Goal: Answer question/provide support

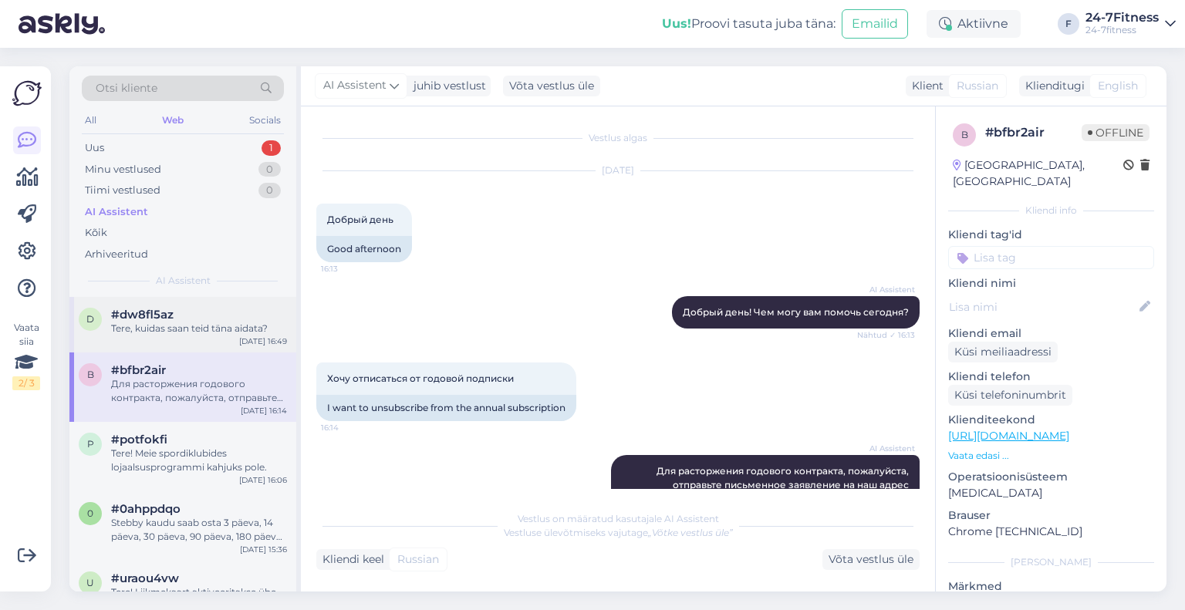
scroll to position [43, 0]
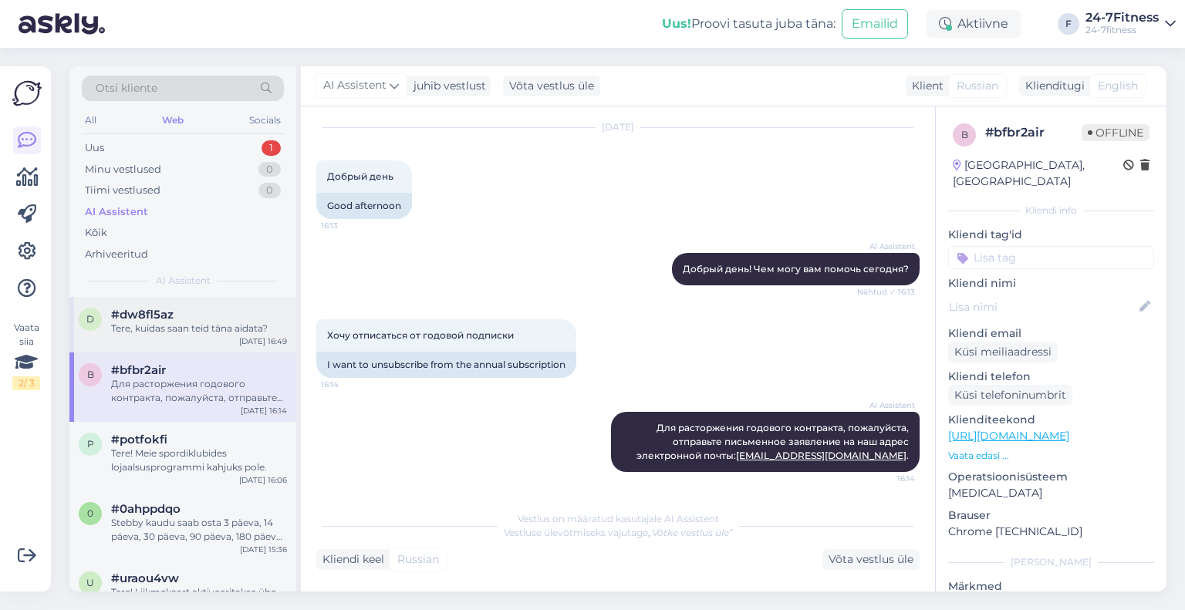
click at [200, 322] on div "Tere, kuidas saan teid täna aidata?" at bounding box center [199, 329] width 176 height 14
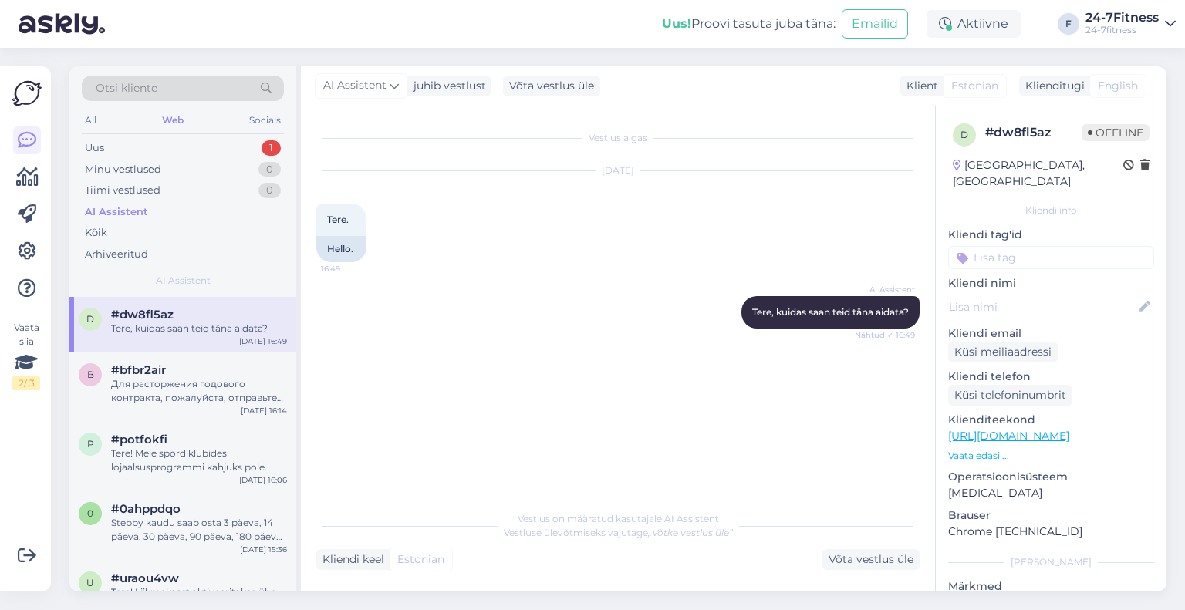
scroll to position [0, 0]
click at [186, 147] on div "Uus 1" at bounding box center [183, 148] width 202 height 22
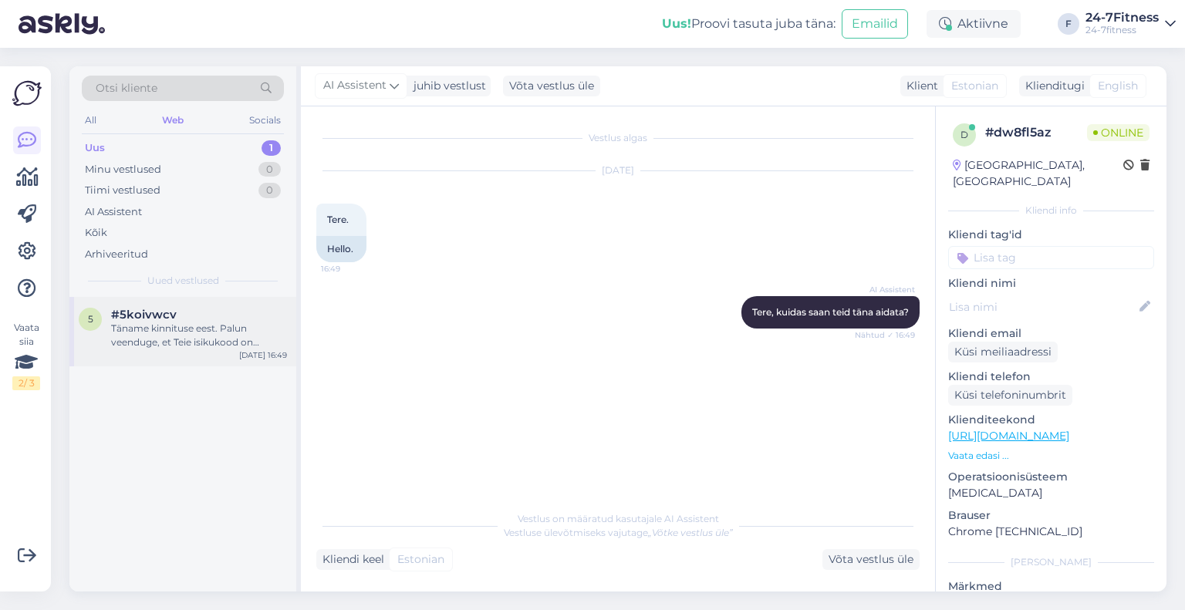
click at [231, 332] on div "Täname kinnituse eest. Palun veenduge, et Teie isikukood on Stebby kontol avali…" at bounding box center [199, 336] width 176 height 28
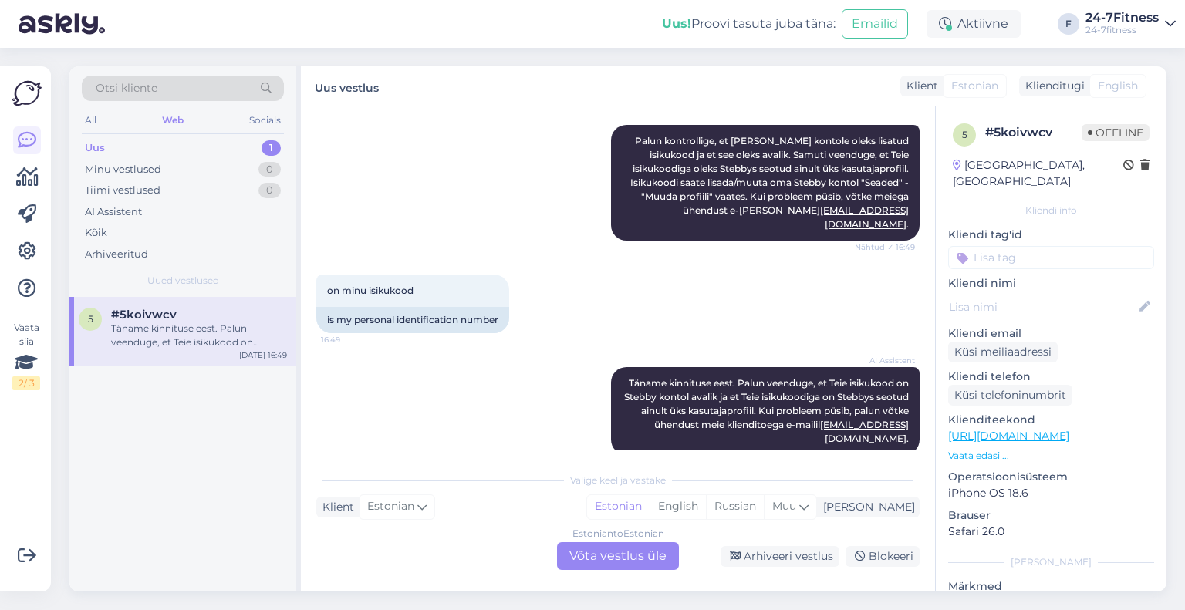
scroll to position [476, 0]
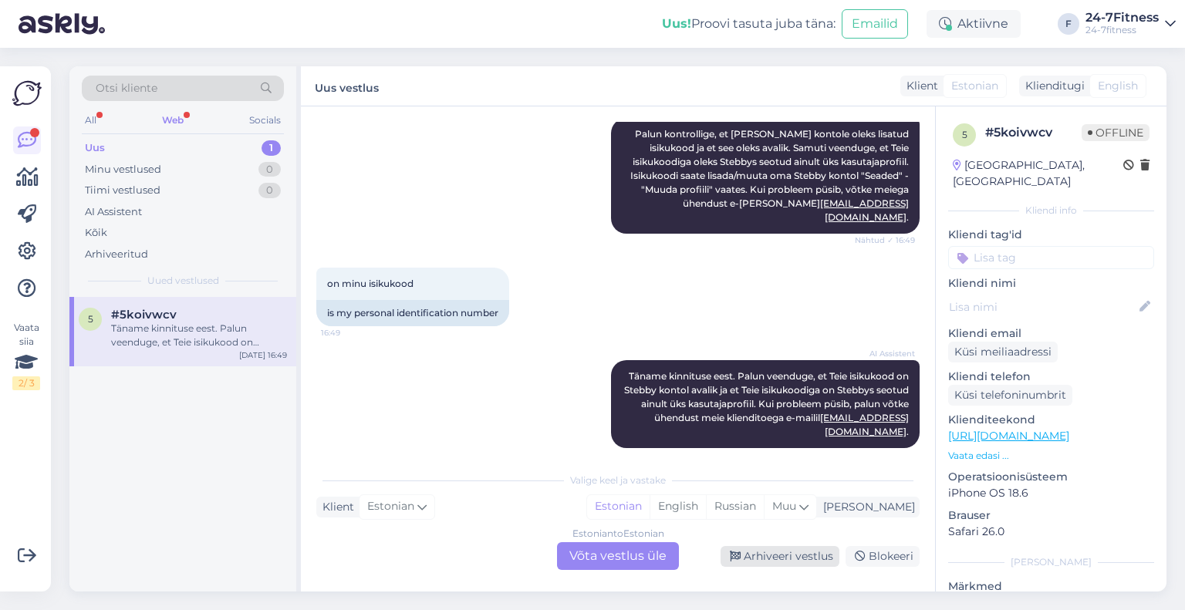
click at [742, 561] on div "Arhiveeri vestlus" at bounding box center [779, 556] width 119 height 21
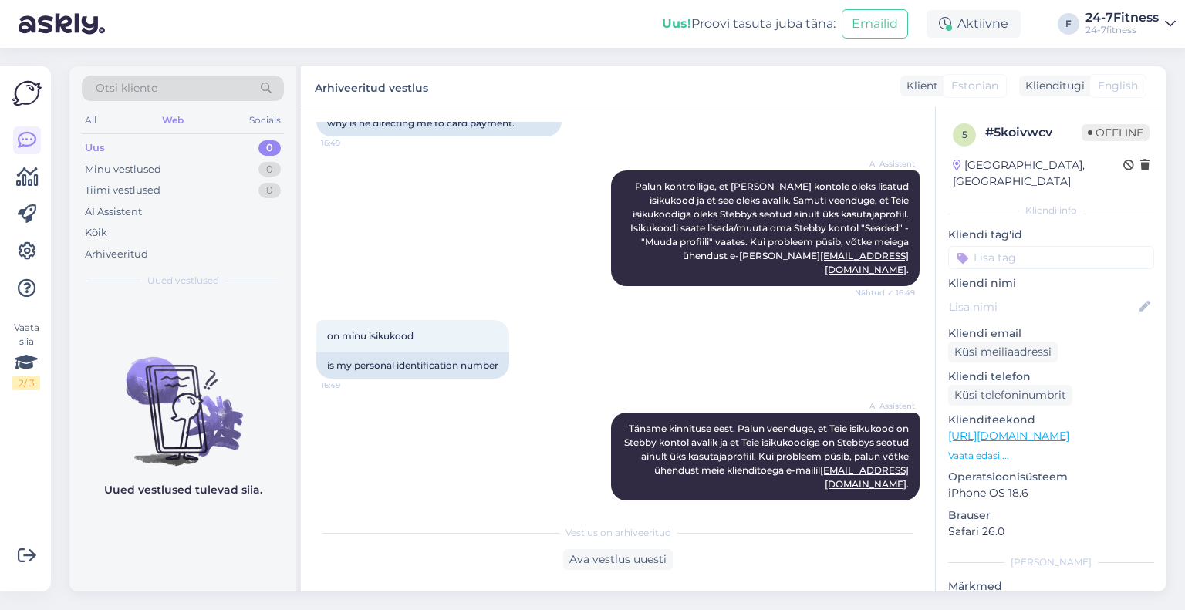
click at [177, 120] on div "Web" at bounding box center [173, 120] width 28 height 20
click at [133, 209] on div "AI Assistent" at bounding box center [113, 211] width 57 height 15
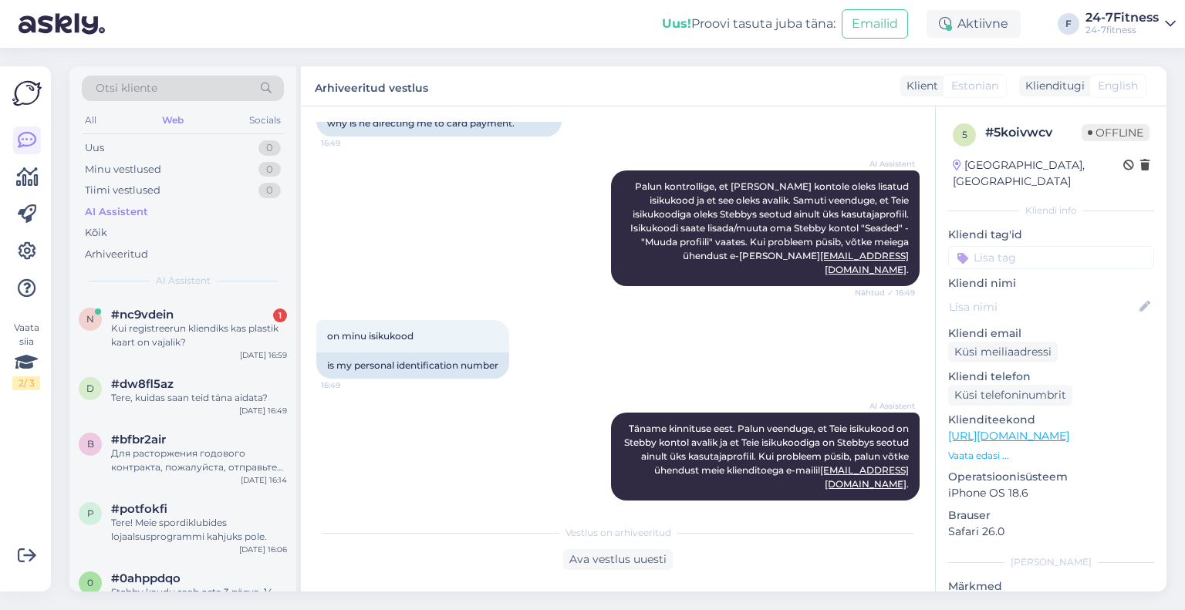
click at [197, 323] on div "Kui registreerun kliendiks kas plastik kaart on vajalik?" at bounding box center [199, 336] width 176 height 28
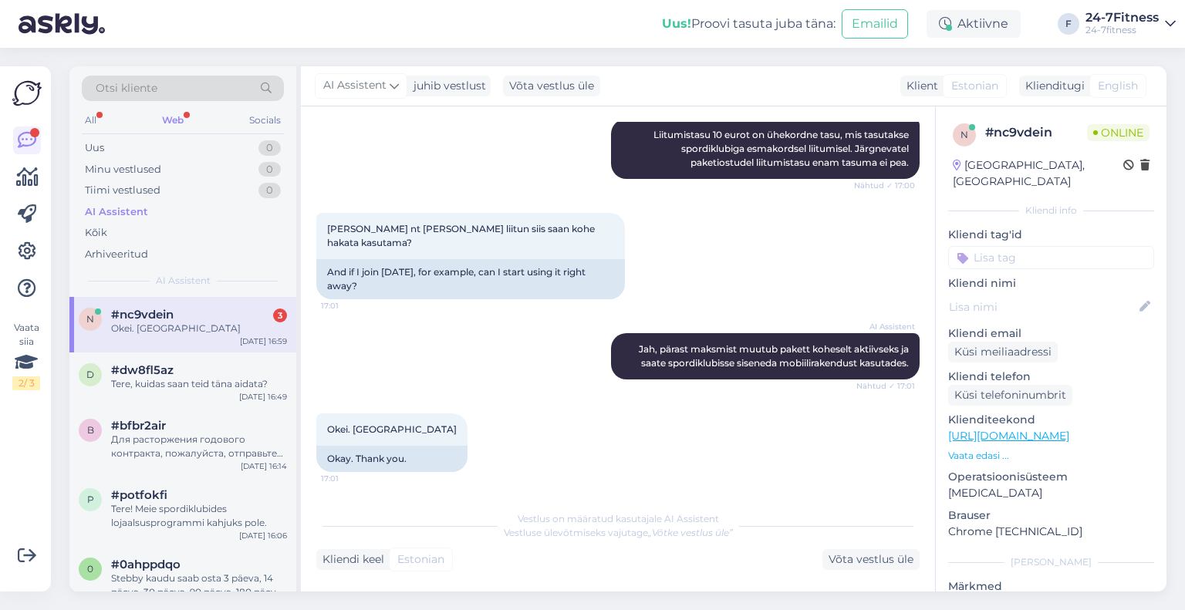
scroll to position [528, 0]
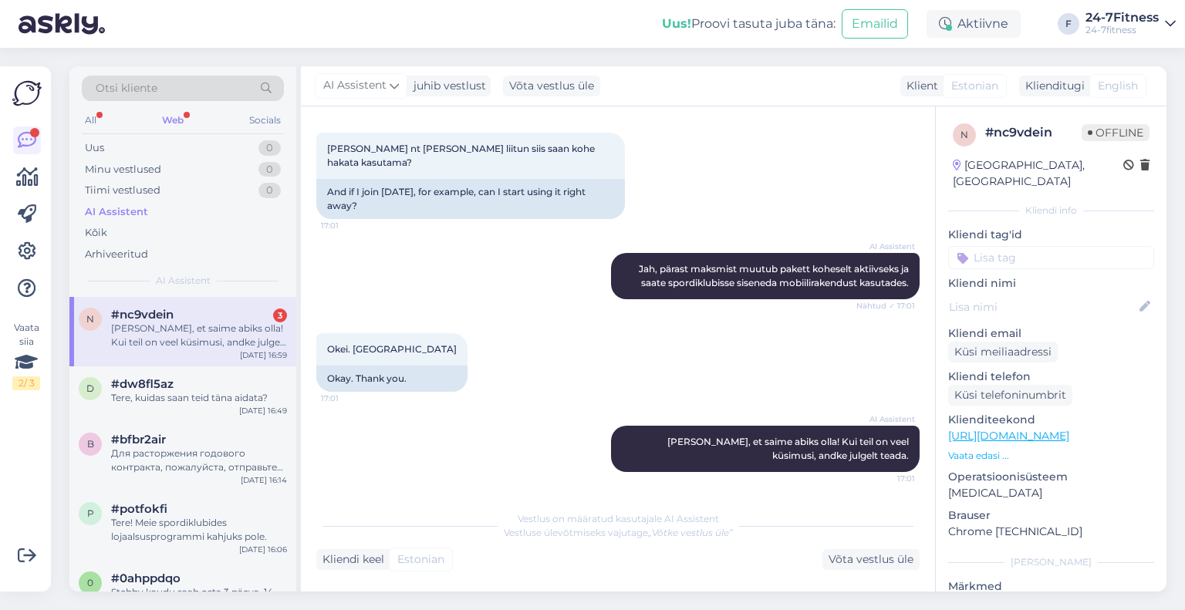
click at [180, 109] on div "Otsi kliente" at bounding box center [183, 93] width 202 height 35
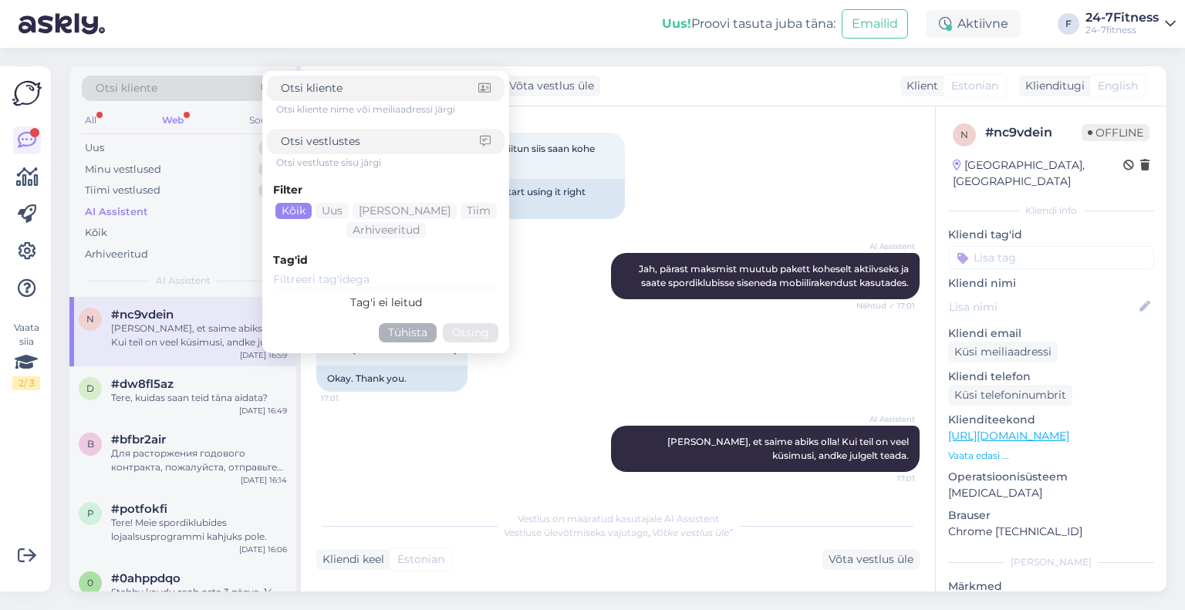
click at [182, 118] on div "Web" at bounding box center [173, 120] width 28 height 20
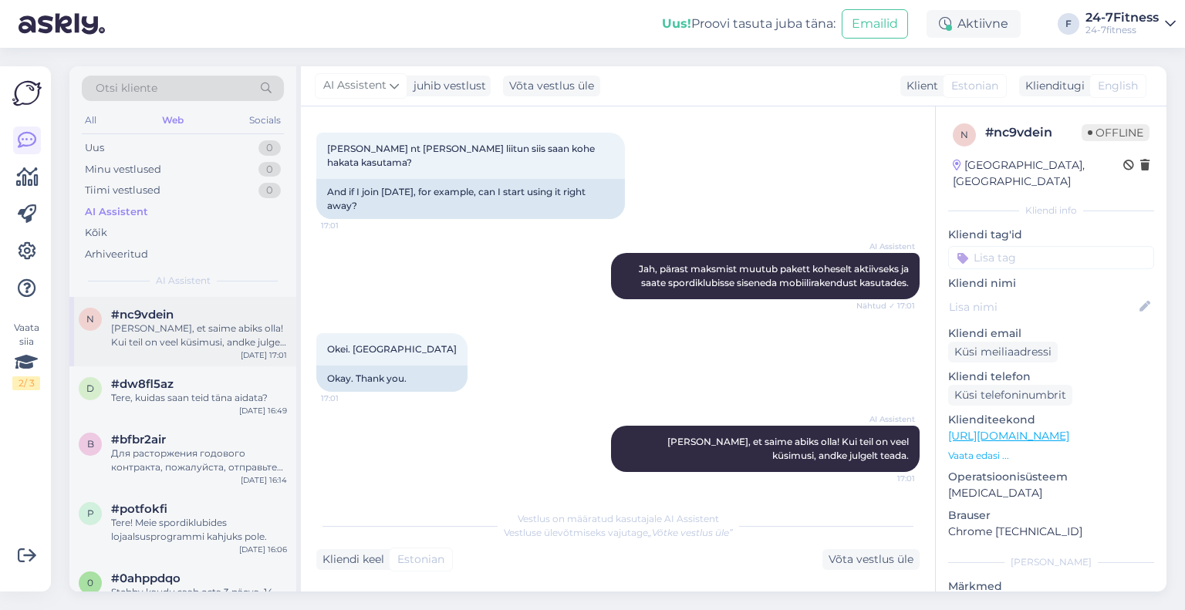
click at [204, 304] on div "n #nc9vdein [PERSON_NAME], et saime abiks olla! Kui teil on veel küsimusi, andk…" at bounding box center [182, 331] width 227 height 69
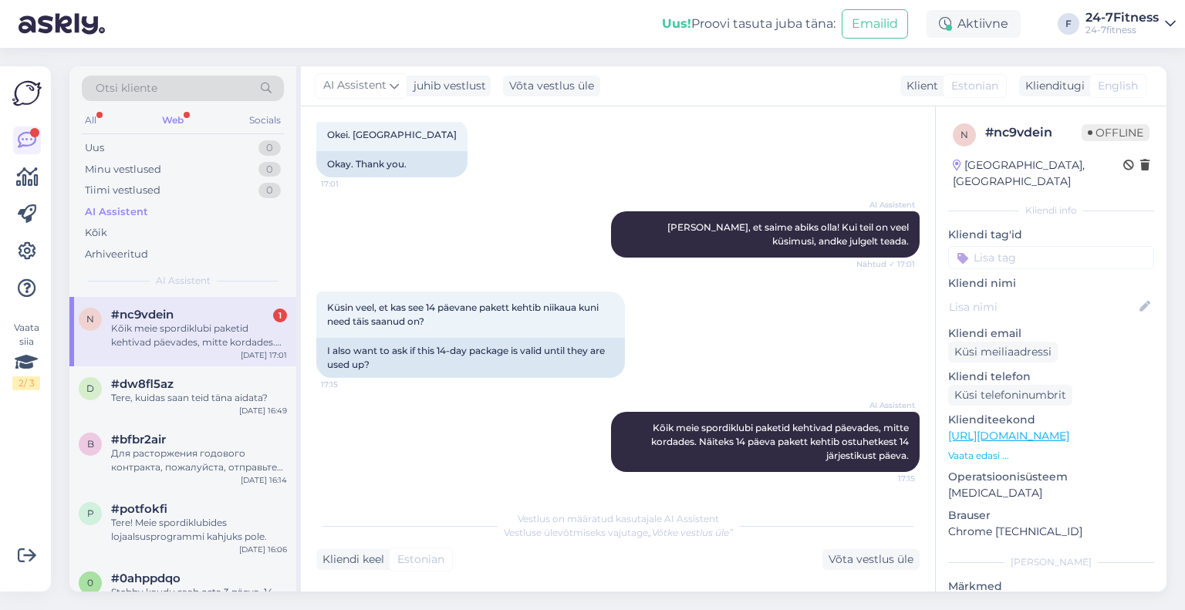
click at [167, 348] on div "Kõik meie spordiklubi paketid kehtivad päevades, mitte kordades. Näiteks 14 päe…" at bounding box center [199, 336] width 176 height 28
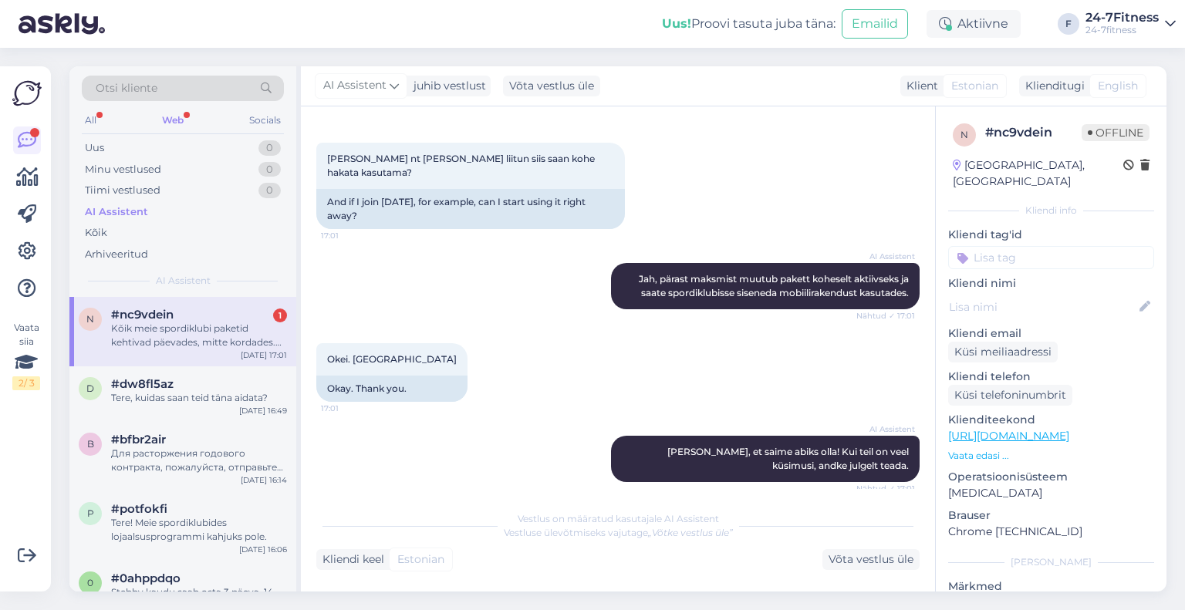
scroll to position [741, 0]
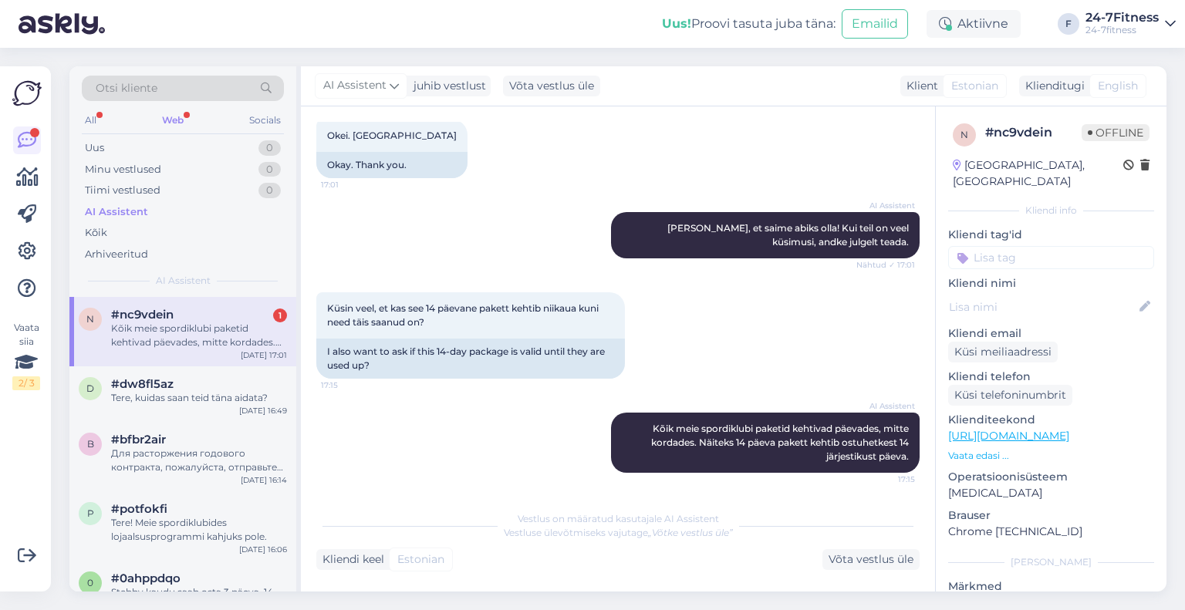
click at [147, 326] on div "Kõik meie spordiklubi paketid kehtivad päevades, mitte kordades. Näiteks 14 päe…" at bounding box center [199, 336] width 176 height 28
drag, startPoint x: 154, startPoint y: 406, endPoint x: 169, endPoint y: 370, distance: 38.4
click at [155, 406] on div "d #dw8fl5az Tere, kuidas saan teid [PERSON_NAME] aidata? [DATE] 16:49" at bounding box center [182, 394] width 227 height 56
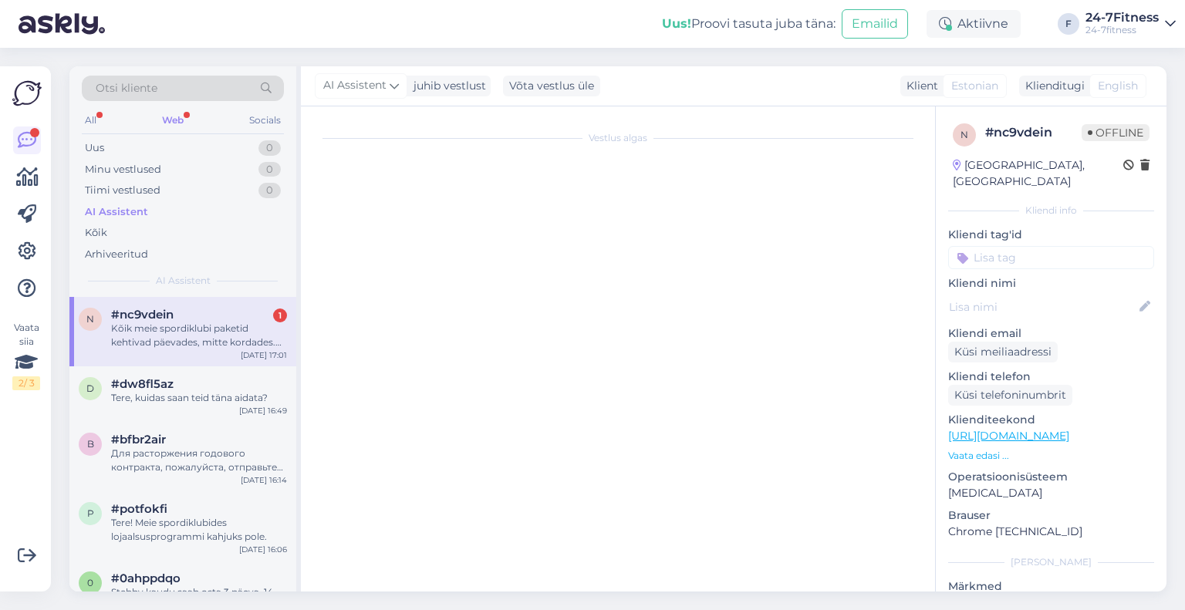
click at [179, 340] on div "Kõik meie spordiklubi paketid kehtivad päevades, mitte kordades. Näiteks 14 päe…" at bounding box center [199, 336] width 176 height 28
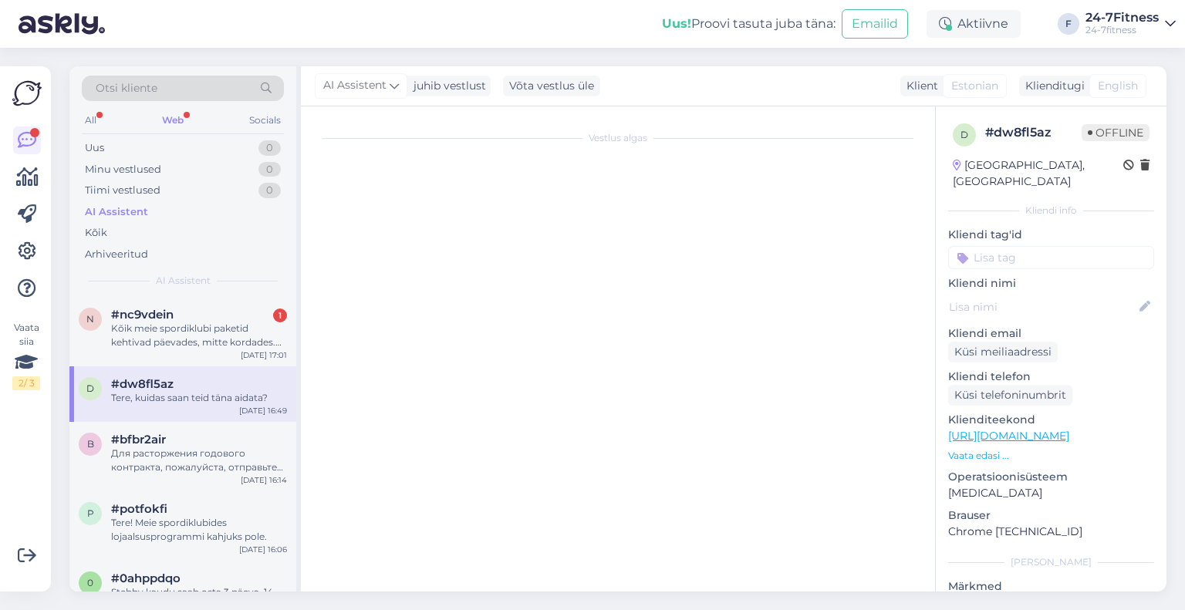
scroll to position [742, 0]
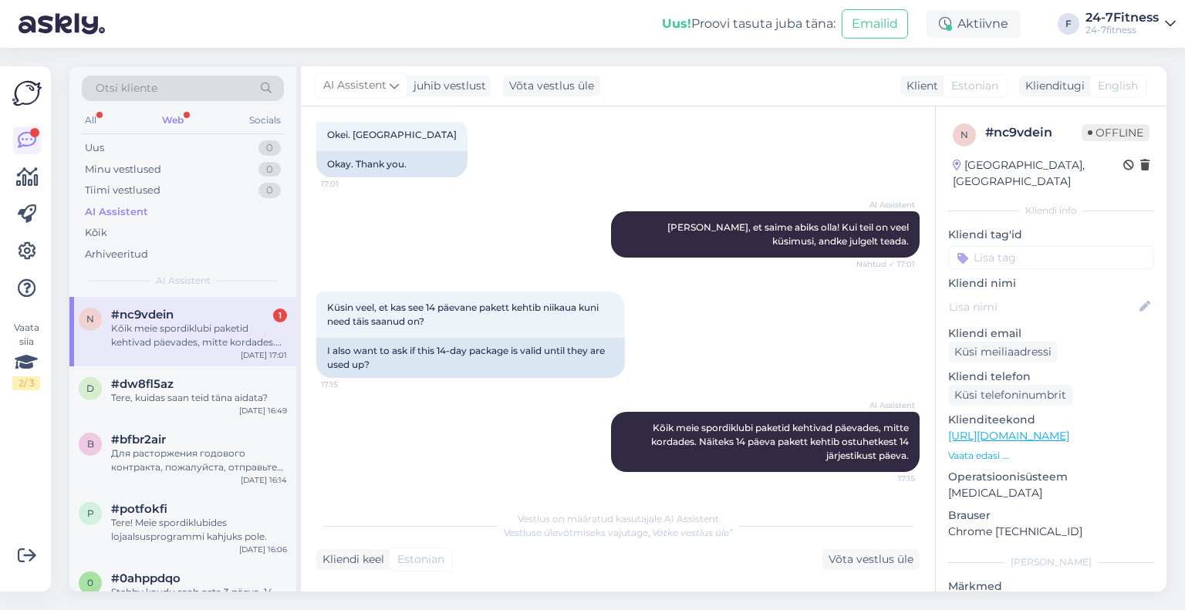
click at [172, 106] on div "Otsi kliente" at bounding box center [183, 93] width 202 height 35
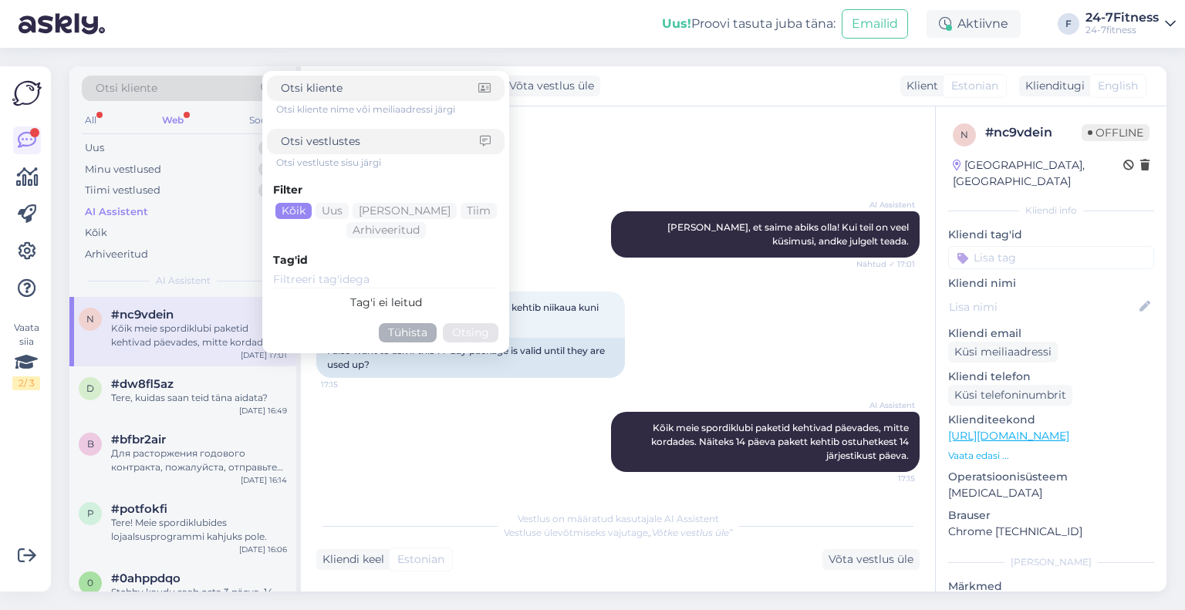
click at [177, 119] on div "Web" at bounding box center [173, 120] width 28 height 20
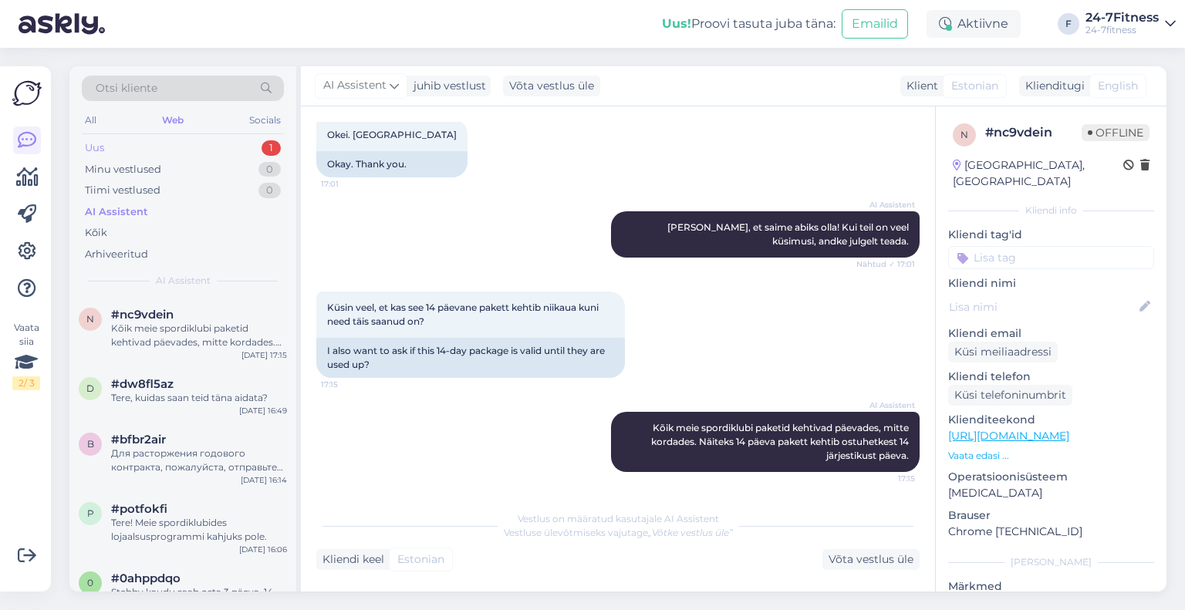
click at [181, 147] on div "Uus 1" at bounding box center [183, 148] width 202 height 22
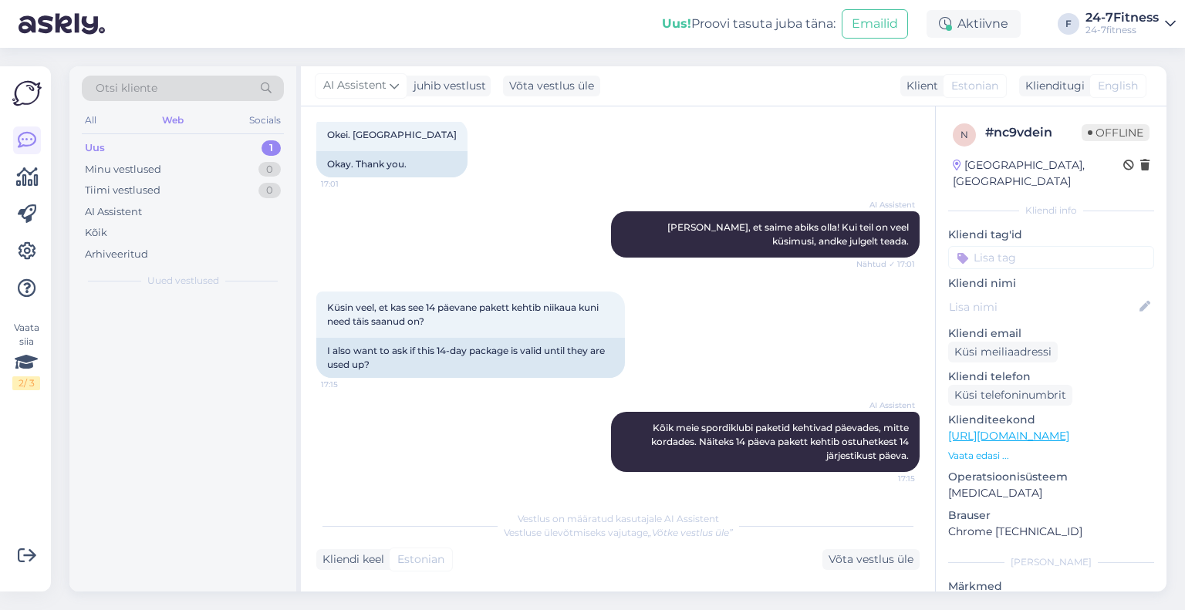
click at [189, 323] on div at bounding box center [182, 444] width 227 height 295
click at [189, 323] on div "Где посмотреть номер карты ?" at bounding box center [199, 329] width 176 height 14
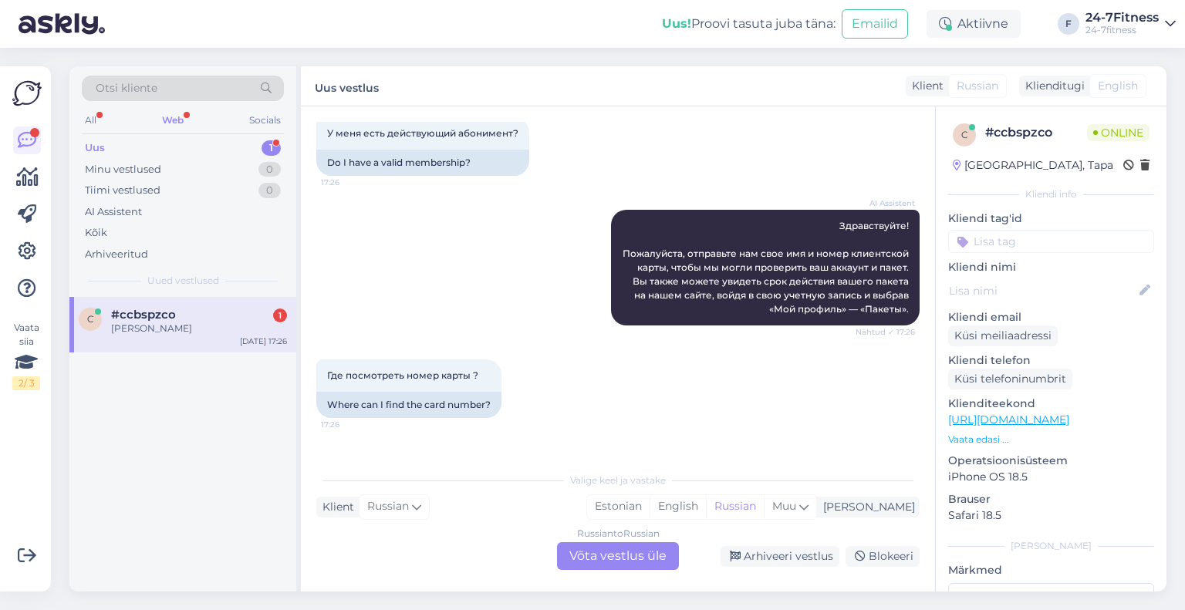
scroll to position [164, 0]
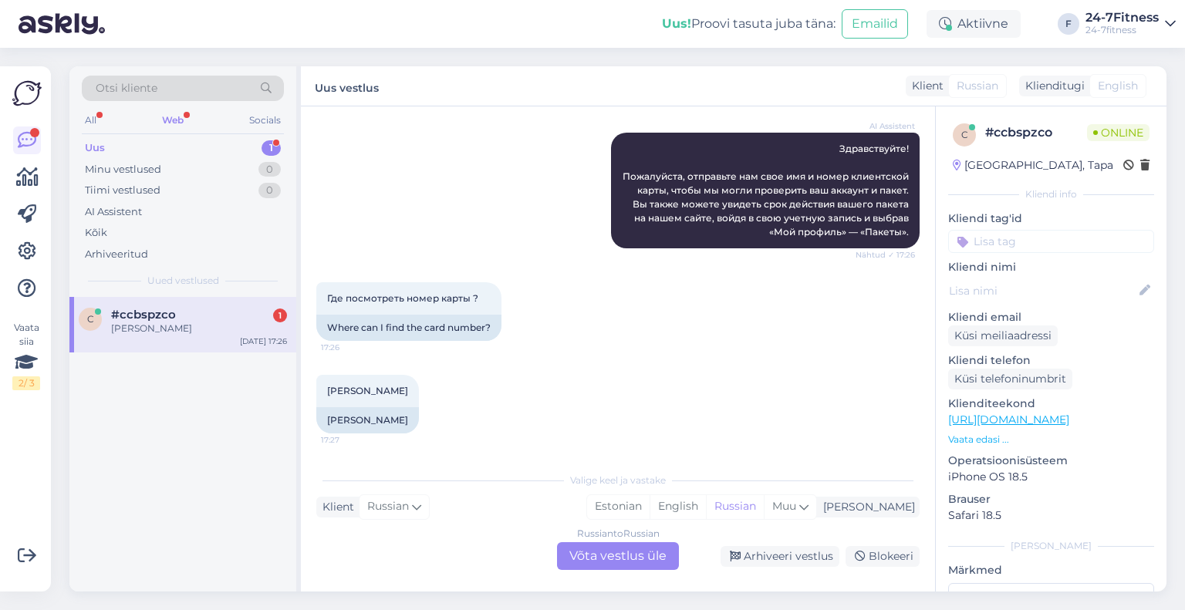
click at [626, 555] on div "Russian to Russian Võta vestlus üle" at bounding box center [618, 556] width 122 height 28
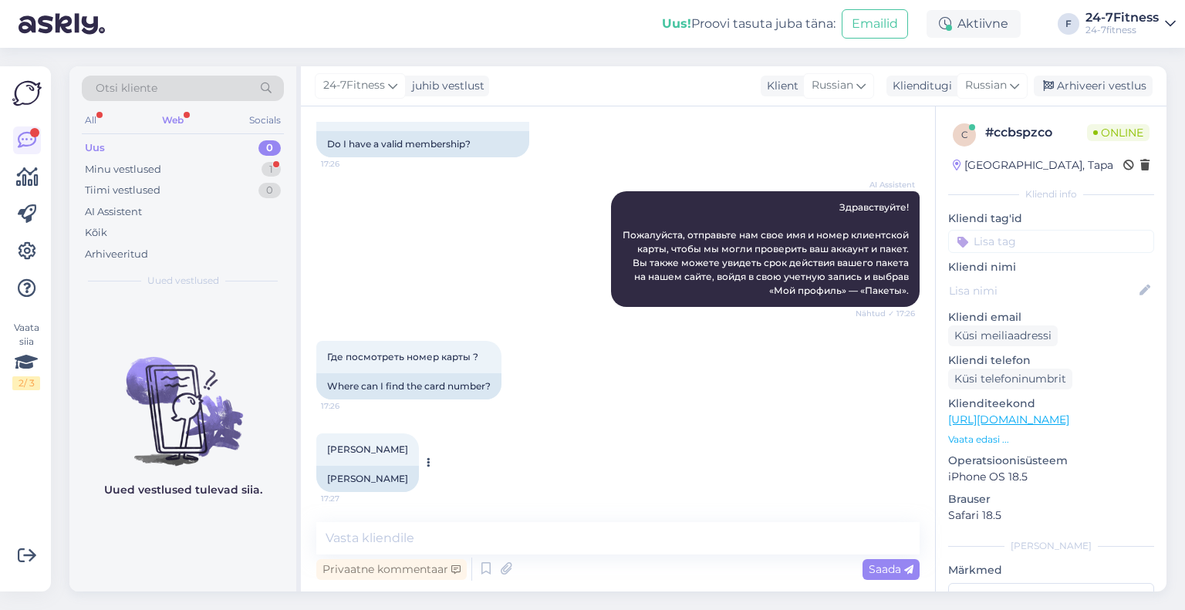
click at [373, 476] on div "[PERSON_NAME]" at bounding box center [367, 479] width 103 height 26
copy div "Karpushina"
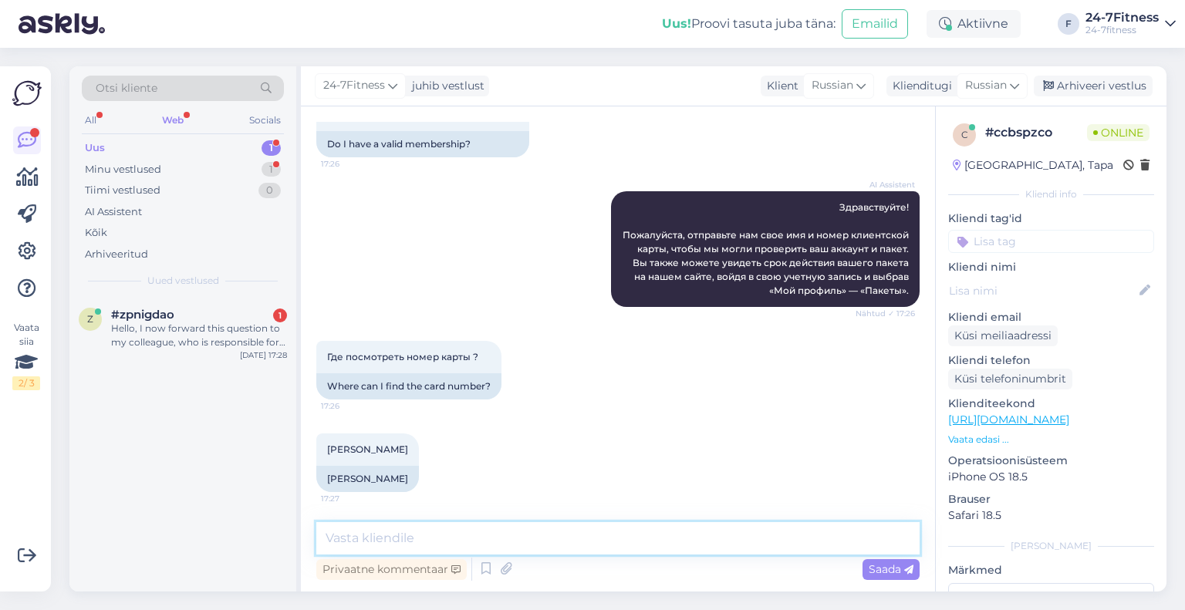
click at [393, 535] on textarea at bounding box center [617, 538] width 603 height 32
click at [994, 75] on div "Russian" at bounding box center [992, 85] width 71 height 25
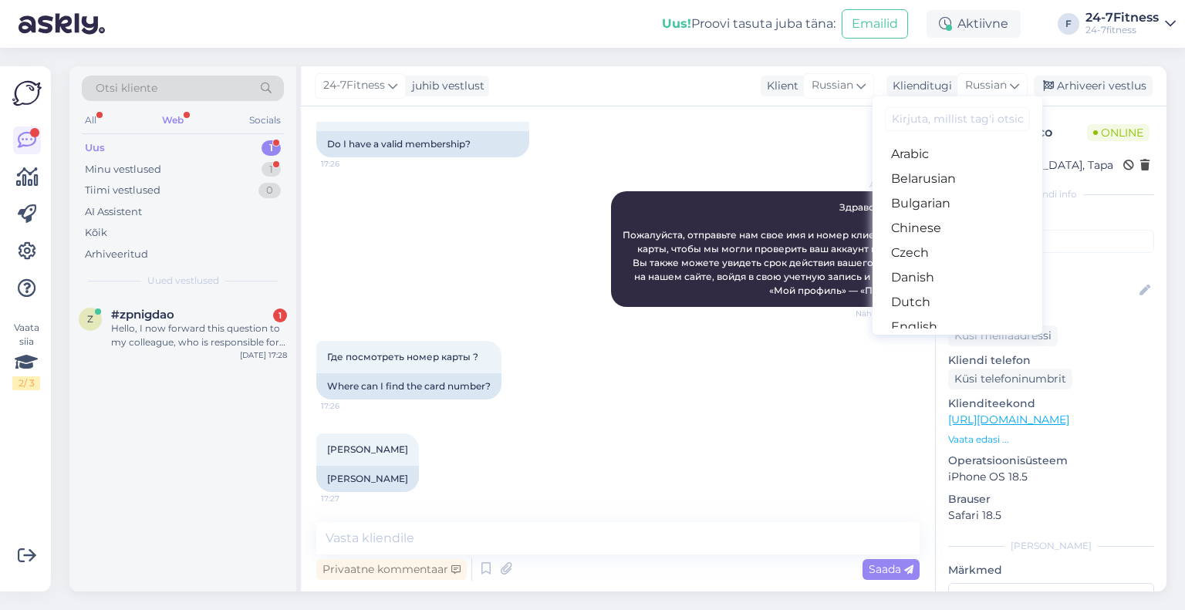
click at [930, 339] on link "Estonian" at bounding box center [957, 351] width 170 height 25
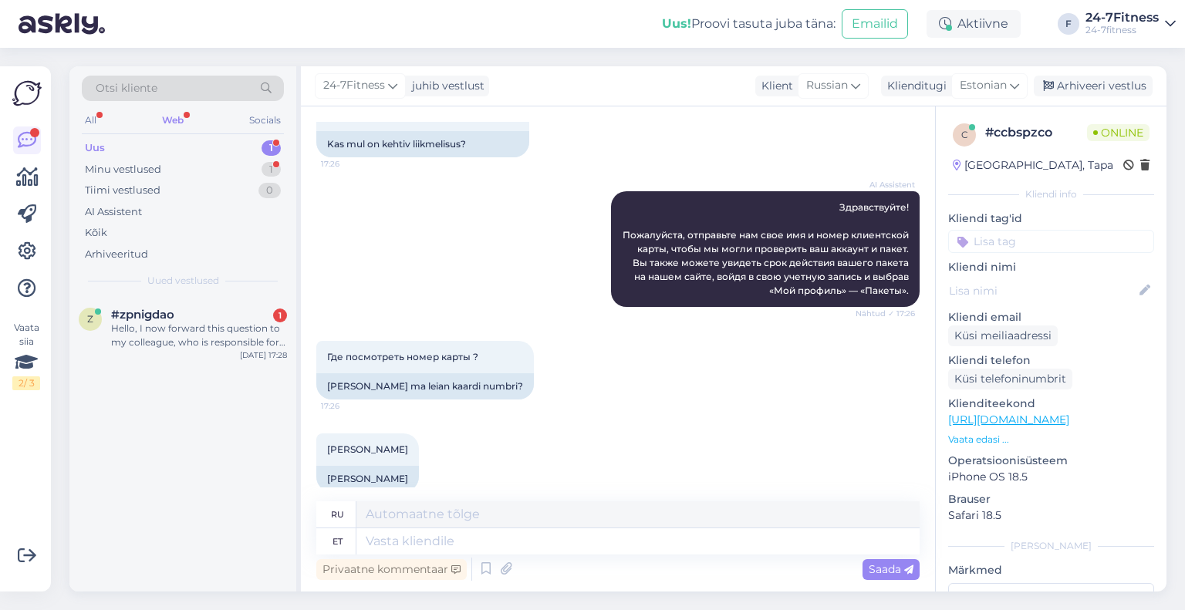
scroll to position [127, 0]
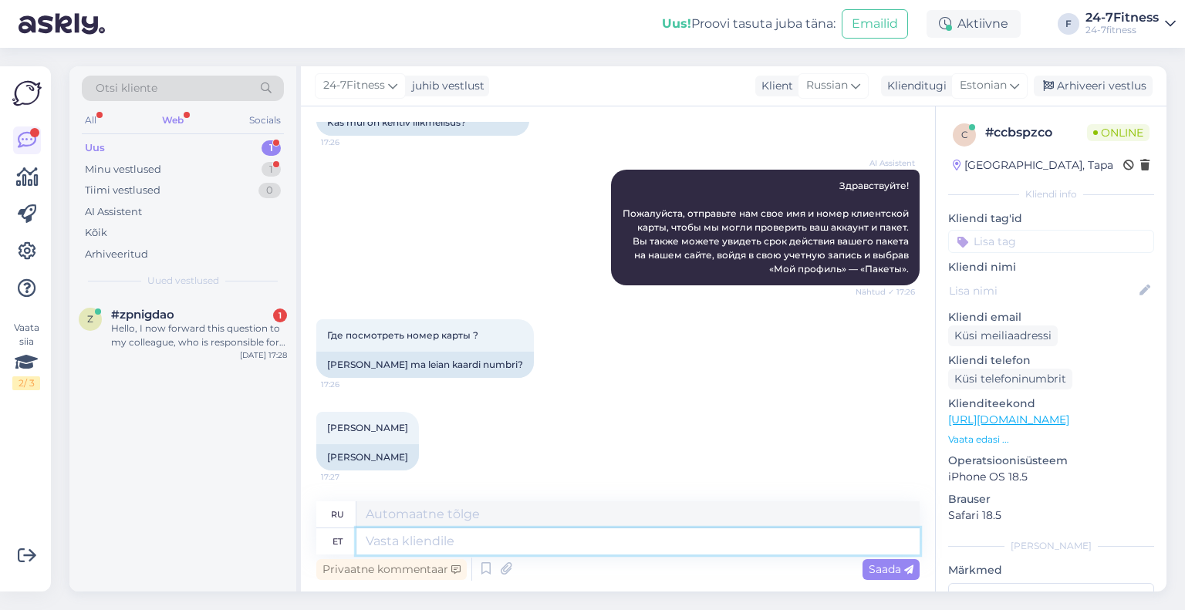
click at [486, 543] on textarea at bounding box center [637, 541] width 563 height 26
type textarea "Tere!"
type textarea "Привет!"
type textarea "T"
type textarea "Teil o"
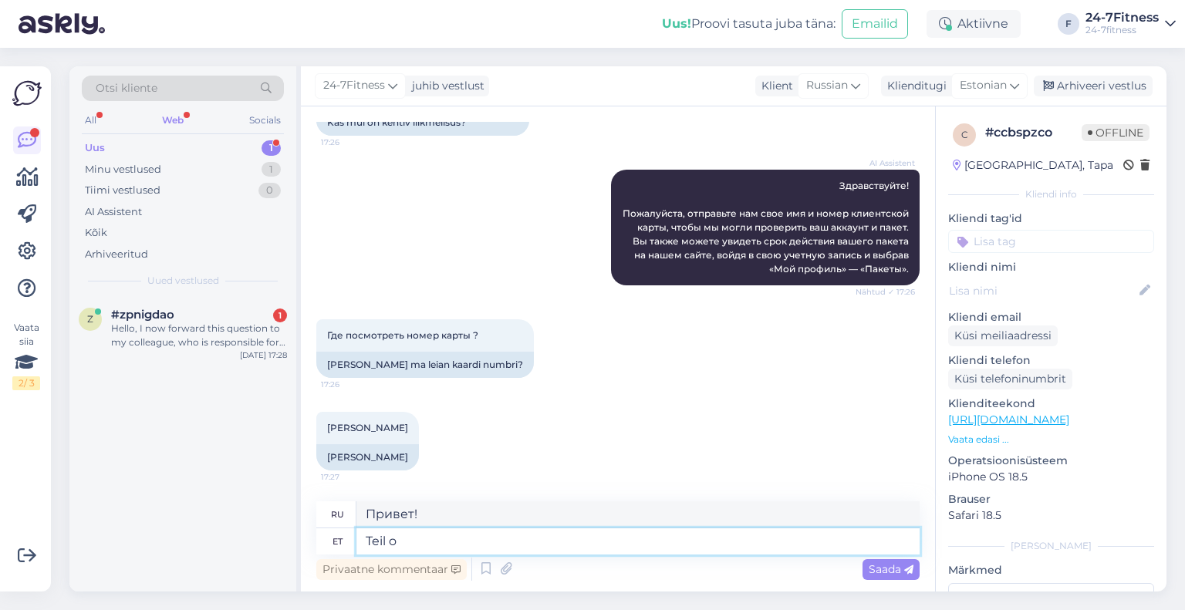
type textarea "Ты"
type textarea "Teil on a"
type textarea "У вас есть"
type textarea "Teil on aktiivn"
type textarea "У вас есть активный"
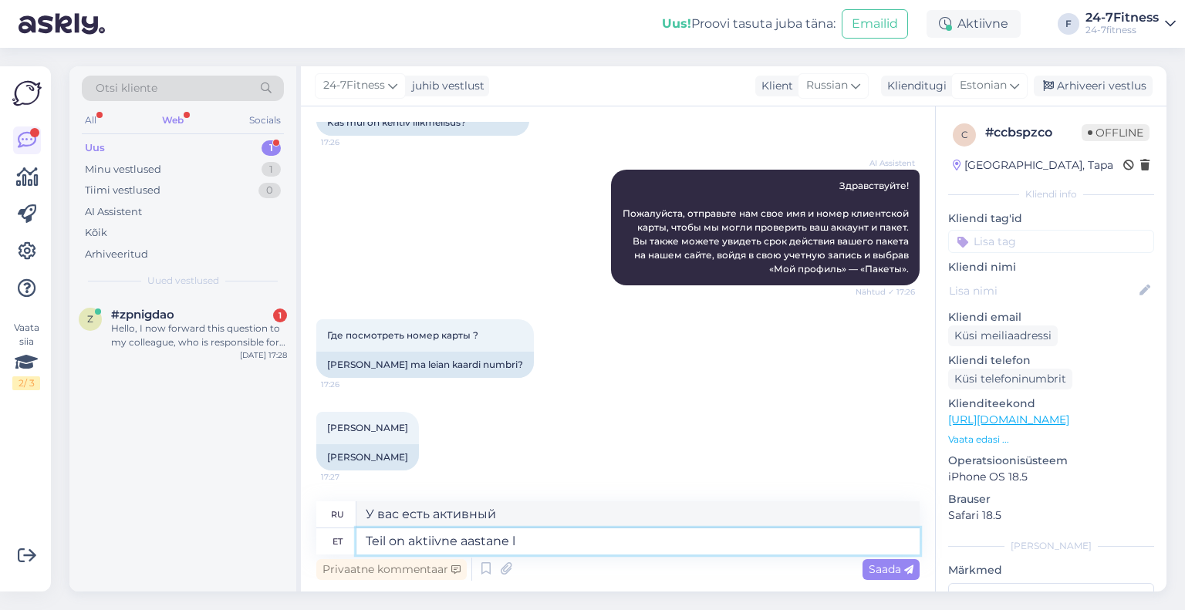
type textarea "Teil on aktiivne aastane le"
type textarea "У вас активный год"
type textarea "Teil on aktiivne aastane lepinguga pe"
type textarea "У вас есть действующий годовой контракт"
type textarea "Teil on aktiivne aastane lepinguga pakett, mis"
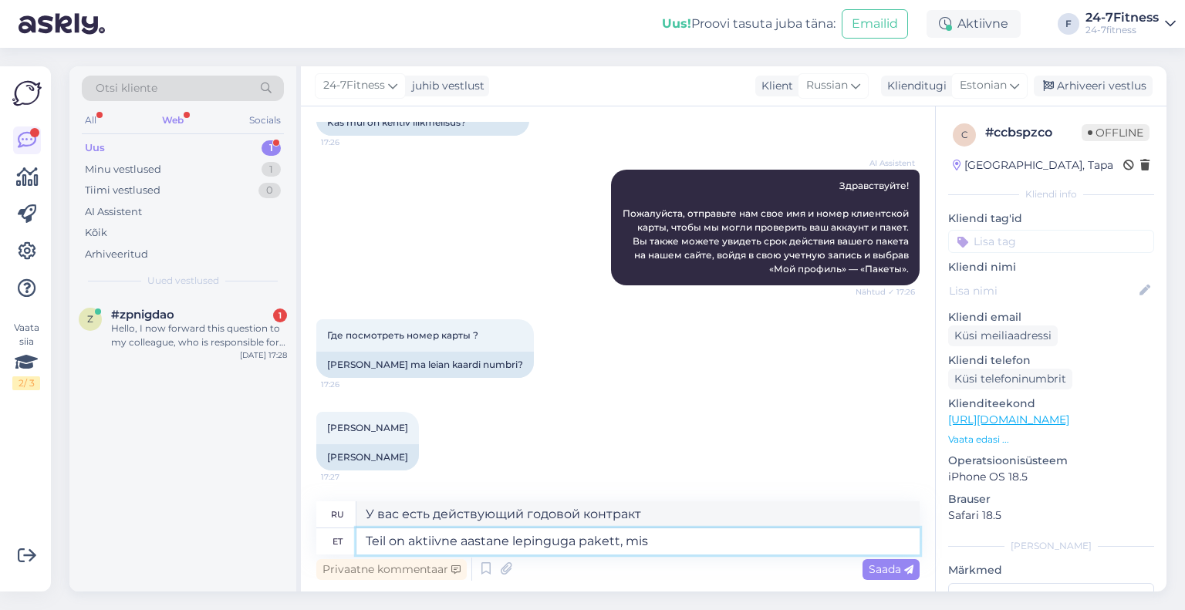
type textarea "У вас есть активный годовой контрактный пакет,"
type textarea "Teil on aktiivne aastane lepinguga pakett, mis keht"
type textarea "У вас есть активный годовой контрактный пакет, который"
type textarea "Teil on aktiivne aastane lepinguga pakett, mis kehtib kui"
type textarea "У вас есть действующий годовой контрактный пакет"
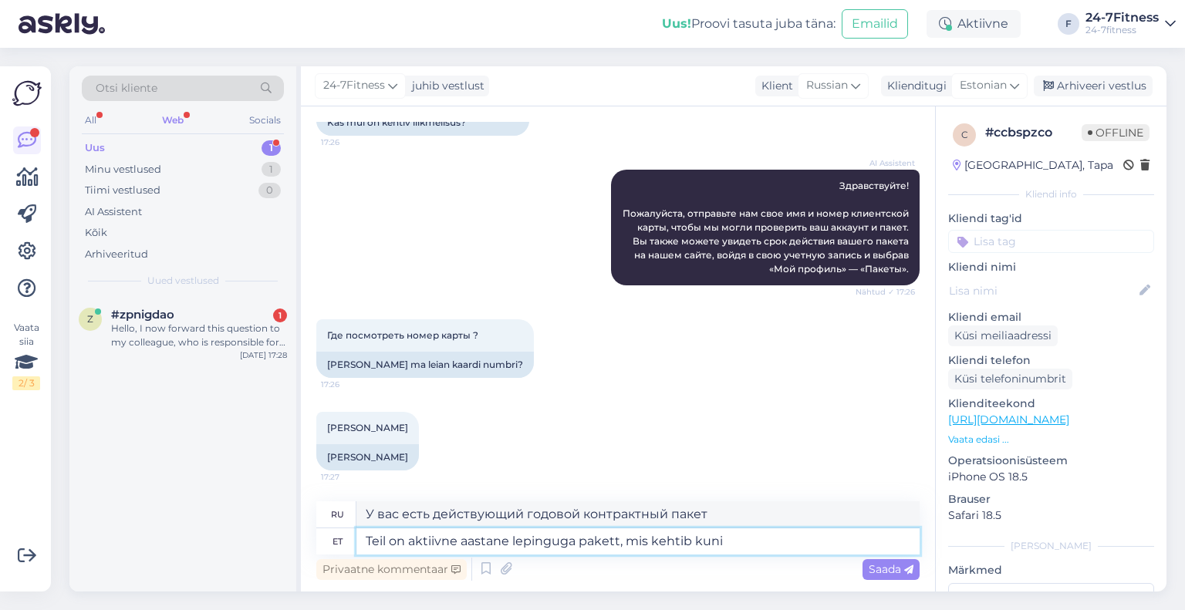
type textarea "Teil on aktiivne aastane lepinguga pakett, mis kehtib kuni"
type textarea "У вас есть активный годовой контрактный пакет, действительный до"
type textarea "Teil on aktiivne aastane lepinguga pakett, mis kehtib kuni [DATE] j"
type textarea "У вас есть активный годовой контрактный пакет, действительный до [DATE]"
type textarea "Teil on aktiivne aastane lepinguga pakett, mis kehtib kuni [DATE] ja"
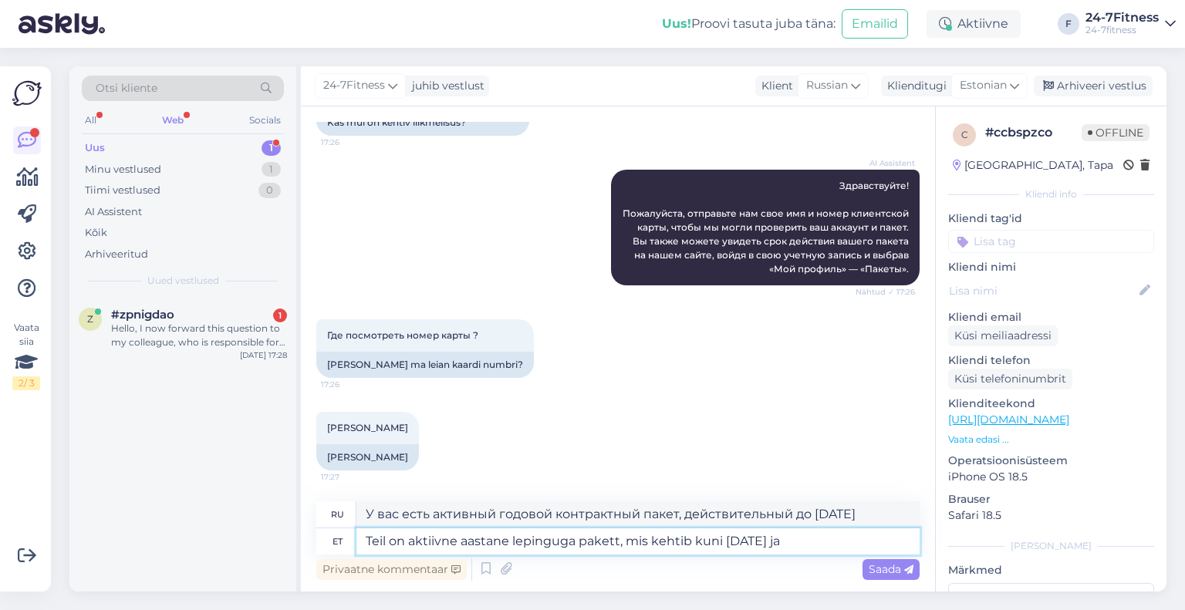
type textarea "У вас имеется активный годовой контрактный пакет, действительный до [DATE] ."
type textarea "Teil on aktiivne aastane lepinguga pakett, mis kehtib kuni [DATE] ja spo"
type textarea "У вас есть активный годовой контрактный пакет, действительный до [DATE] и"
type textarea "Teil on aktiivne aastane lepinguga pakett, mis kehtib kuni [DATE] ja spordiklub…"
type textarea "У вас есть действующий годовой контрактный пакет, действительный до [DATE] , и …"
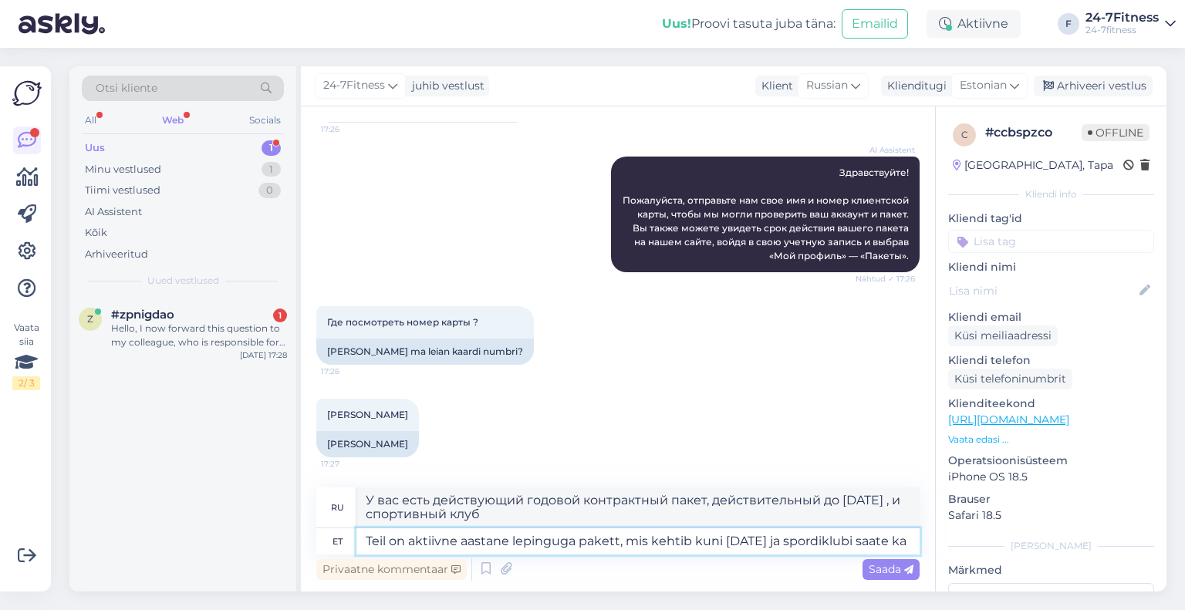
scroll to position [154, 0]
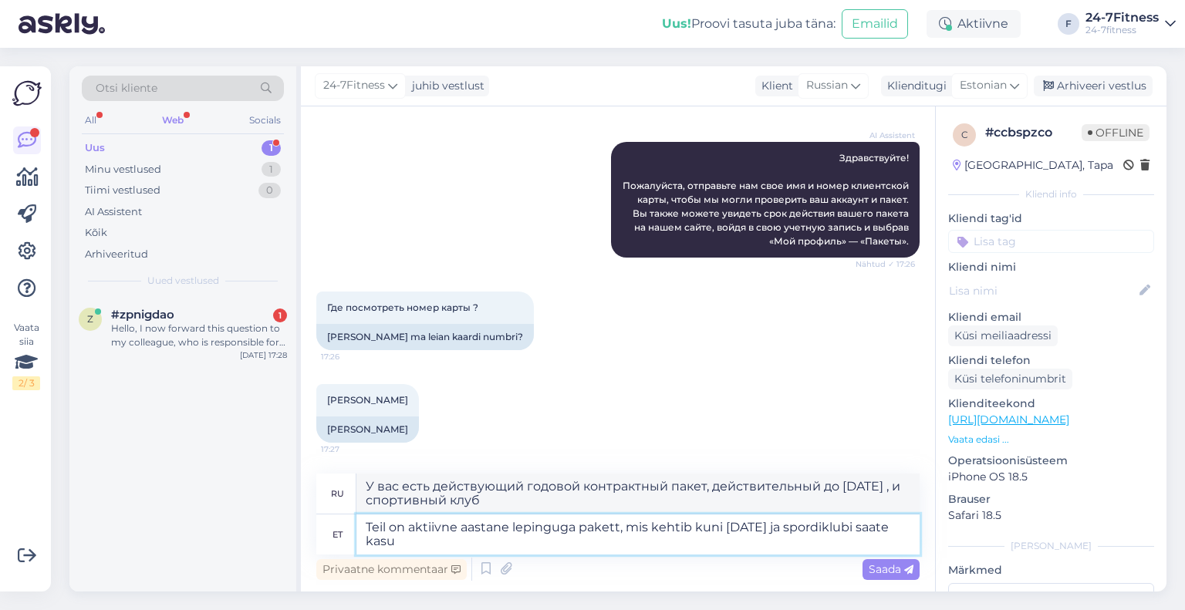
type textarea "Teil on aktiivne aastane lepinguga pakett, mis kehtib kuni [DATE] ja spordiklub…"
type textarea "У вас есть действующий годовой контрактный пакет, действительный до [DATE] , и …"
type textarea "Teil on aktiivne aastane lepinguga pakett, mis kehtib kuni [DATE] ja spordiklub…"
type textarea "У вас имеется активный годовой контрактный пакет, действительный до [DATE] , и …"
type textarea "Teil on aktiivne aastane lepinguga pakett, mis kehtib kuni [DATE] ja spordiklub…"
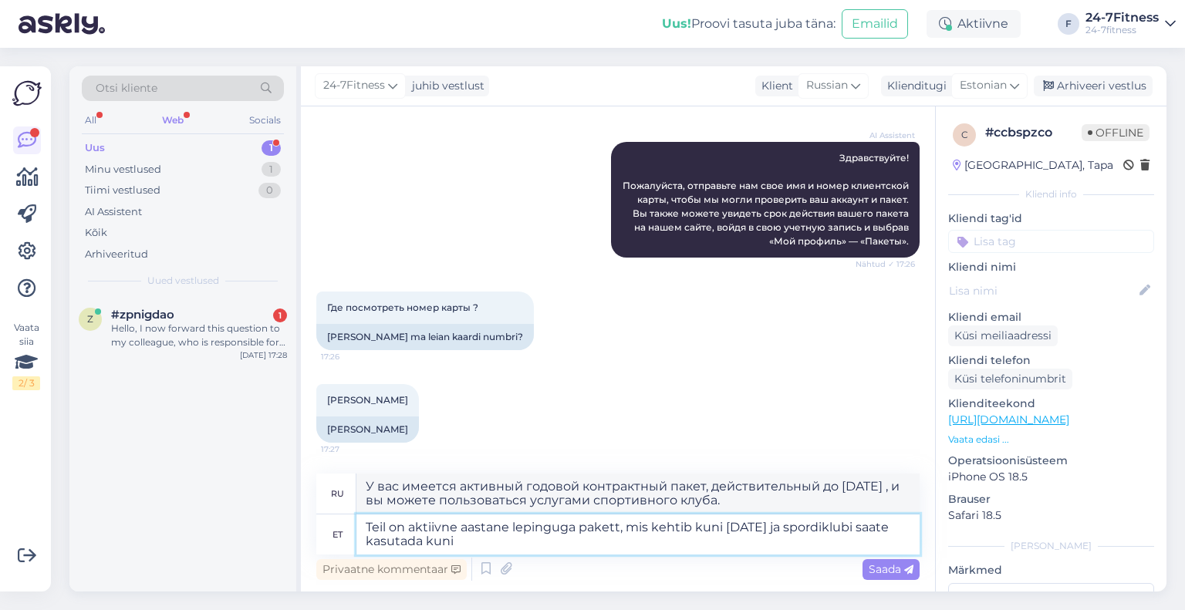
type textarea "У вас есть активный годовой контрактный пакет, действительный до [DATE] , и вы …"
type textarea "Teil on aktiivne aastane lepinguga pakett, mis kehtib kuni [DATE] ja spordiklub…"
type textarea "У вас есть действующий годовой контрактный пакет, действительный до [DATE] , и …"
type textarea "Teil on aktiivne aastane lepinguga pakett, mis kehtib kuni [DATE] ja spordiklub…"
type textarea "У вас имеется активный годовой контрактный пакет, действительный до [DATE] , и …"
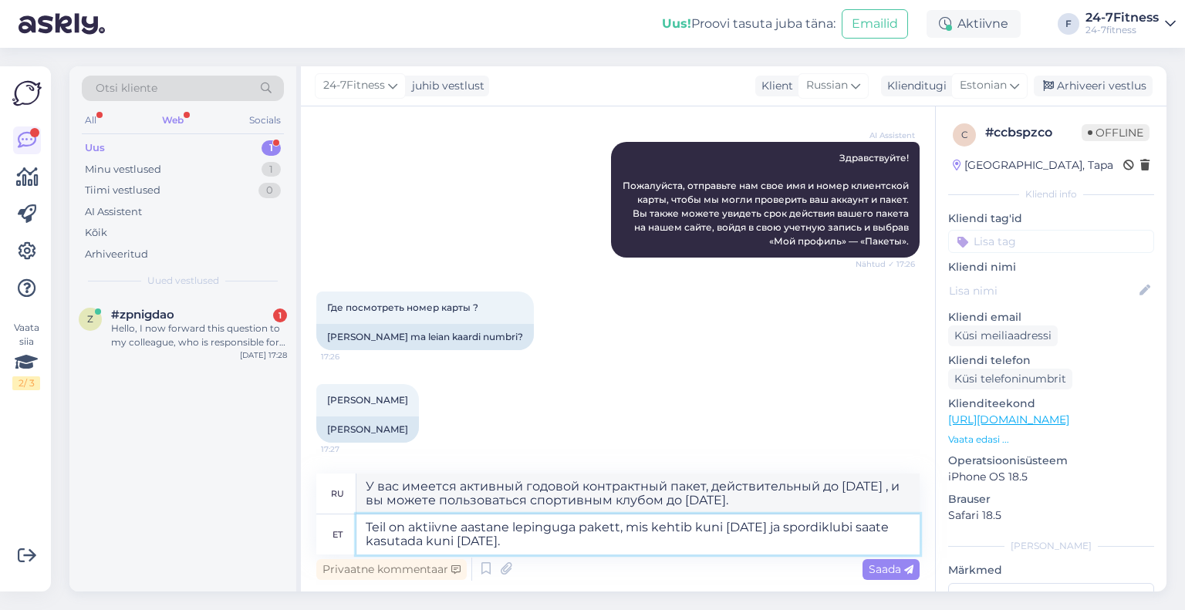
scroll to position [154, 0]
type textarea "Teil on aktiivne aastane lepinguga pakett, mis kehtib kuni [DATE] ja spordiklub…"
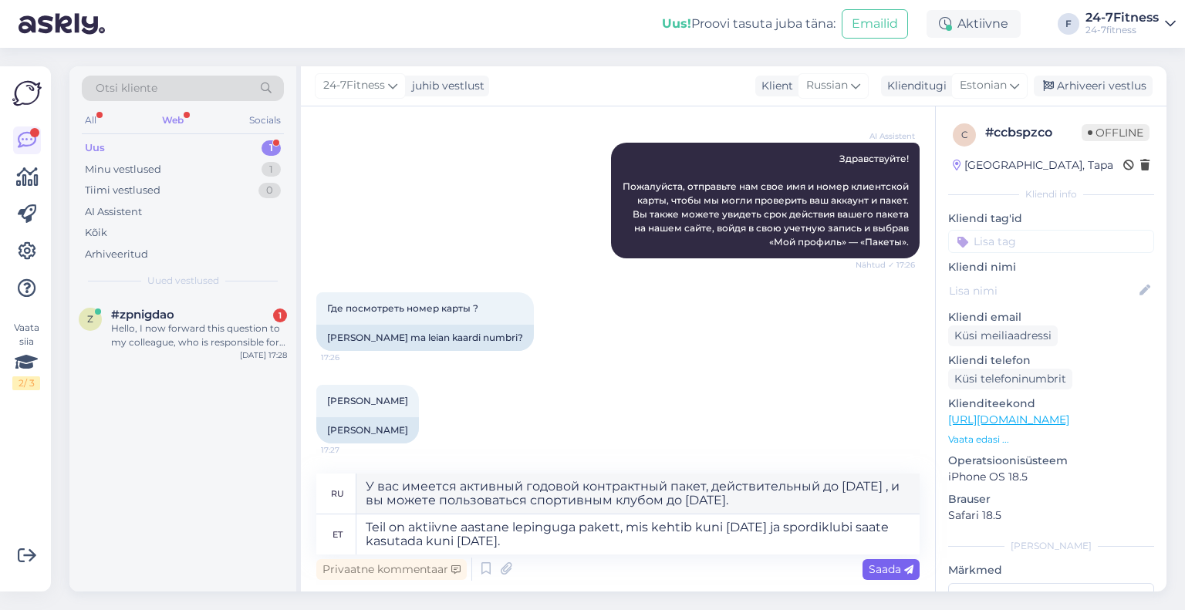
click at [889, 567] on span "Saada" at bounding box center [891, 569] width 45 height 14
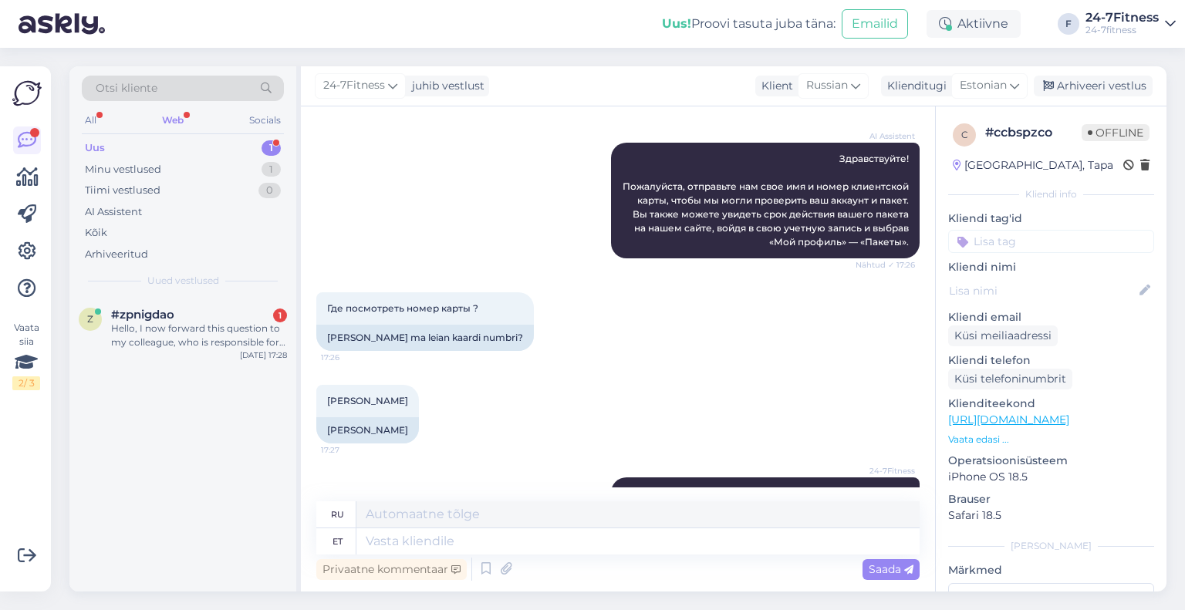
scroll to position [260, 0]
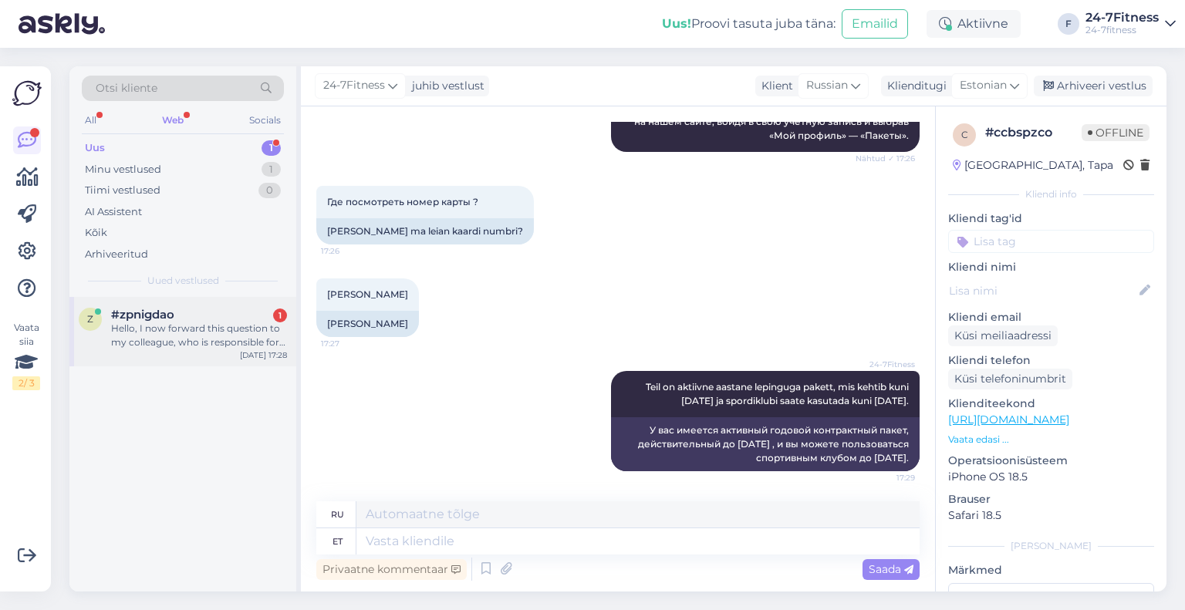
click at [226, 347] on div "Hello, I now forward this question to my colleague, who is responsible for this…" at bounding box center [199, 336] width 176 height 28
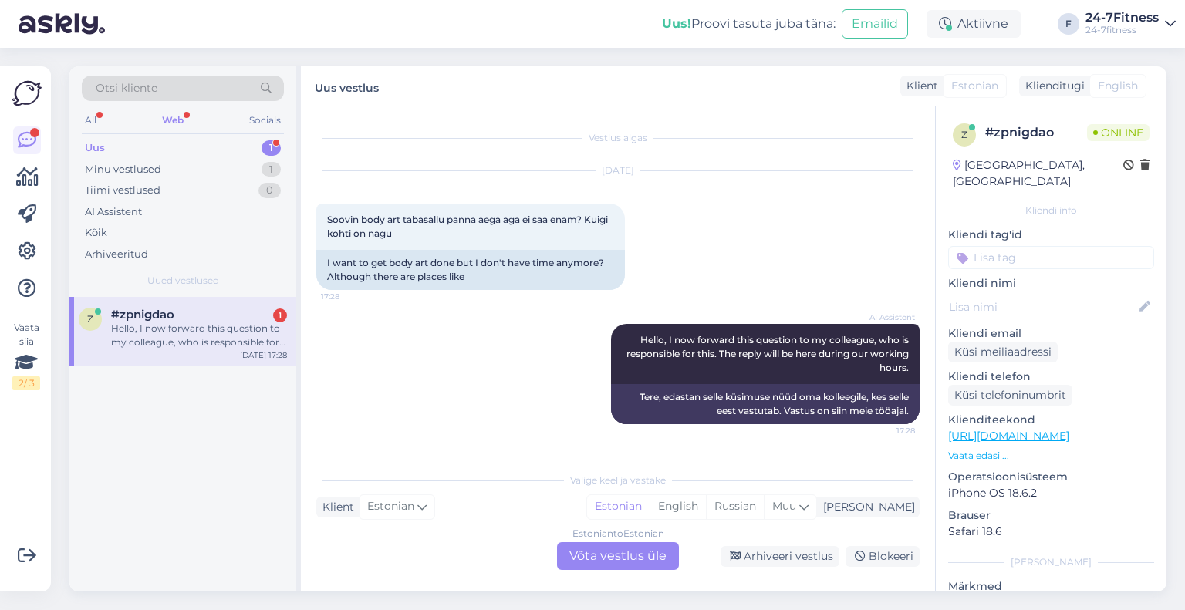
click at [609, 559] on div "Estonian to Estonian Võta vestlus üle" at bounding box center [618, 556] width 122 height 28
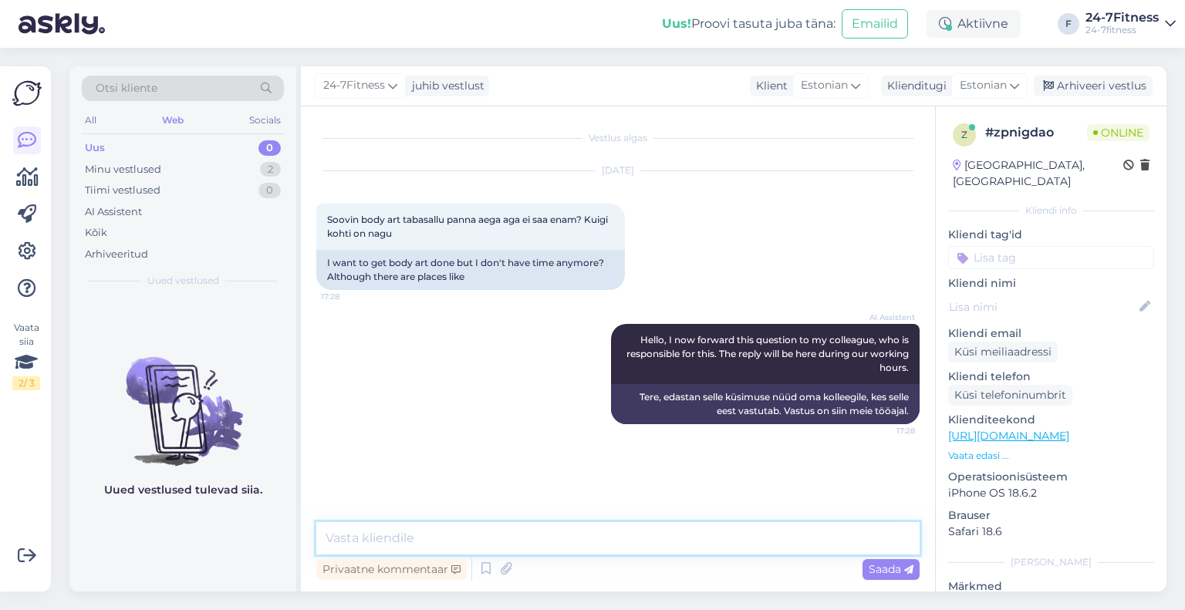
click at [560, 535] on textarea at bounding box center [617, 538] width 603 height 32
click at [834, 534] on textarea "Kui treeninguni on jäänud vähem kui 1 tund ei ole Teil enam võimalik [PERSON_NA…" at bounding box center [617, 538] width 603 height 32
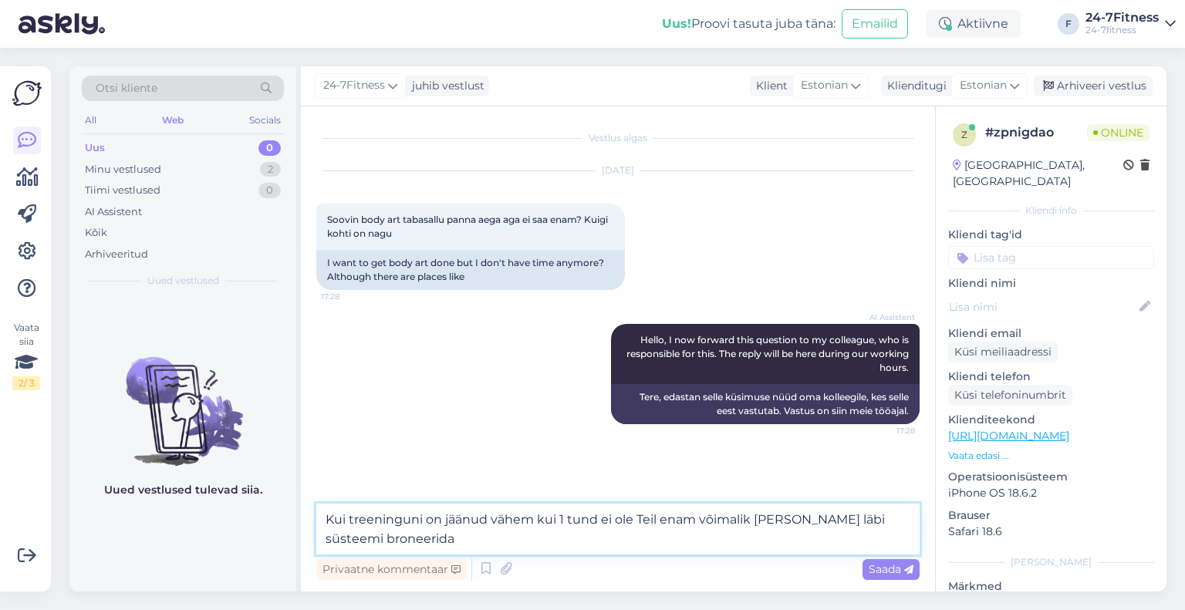
click at [785, 529] on textarea "Kui treeninguni on jäänud vähem kui 1 tund ei ole Teil enam võimalik [PERSON_NA…" at bounding box center [617, 529] width 603 height 51
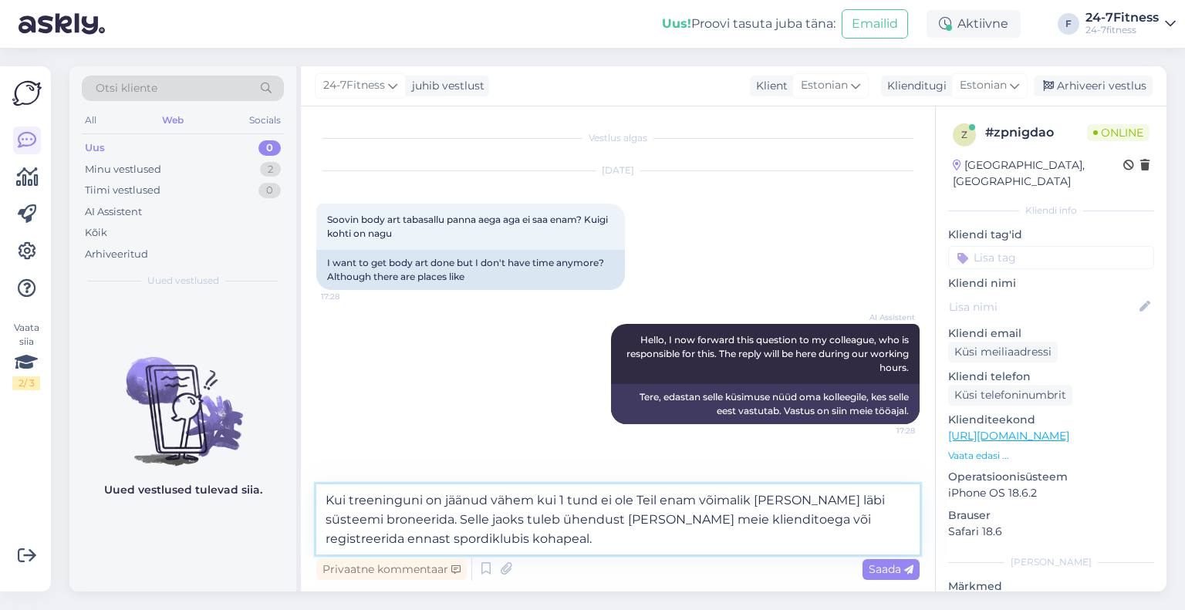
click at [551, 546] on textarea "Kui treeninguni on jäänud vähem kui 1 tund ei ole Teil enam võimalik [PERSON_NA…" at bounding box center [617, 519] width 603 height 70
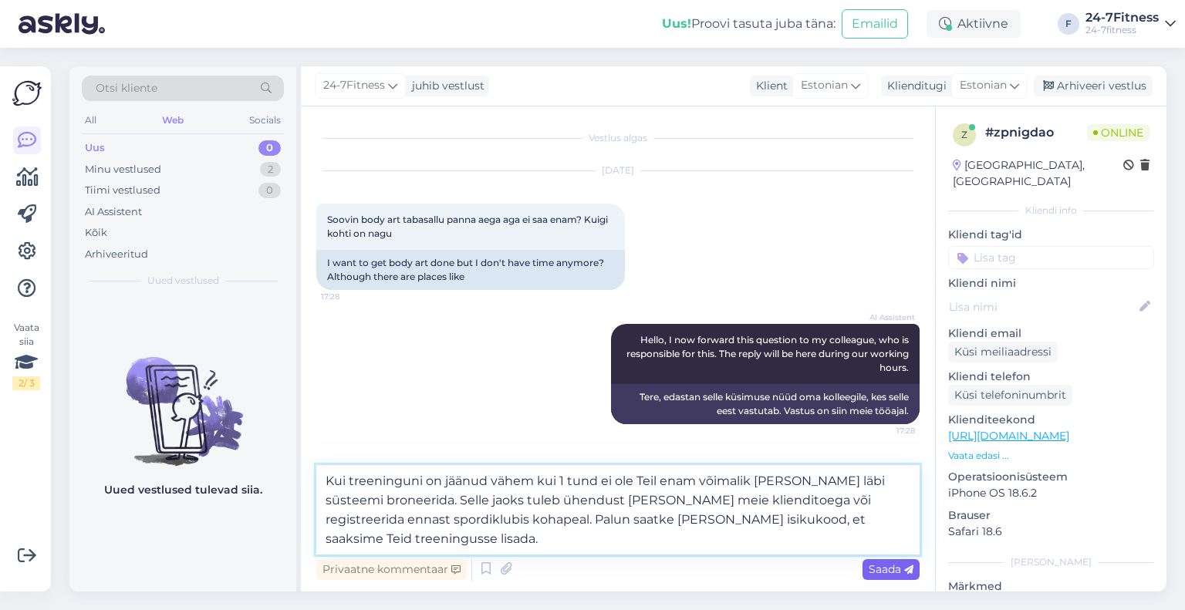
type textarea "Kui treeninguni on jäänud vähem kui 1 tund ei ole Teil enam võimalik [PERSON_NA…"
click at [916, 569] on div "Saada" at bounding box center [890, 569] width 57 height 21
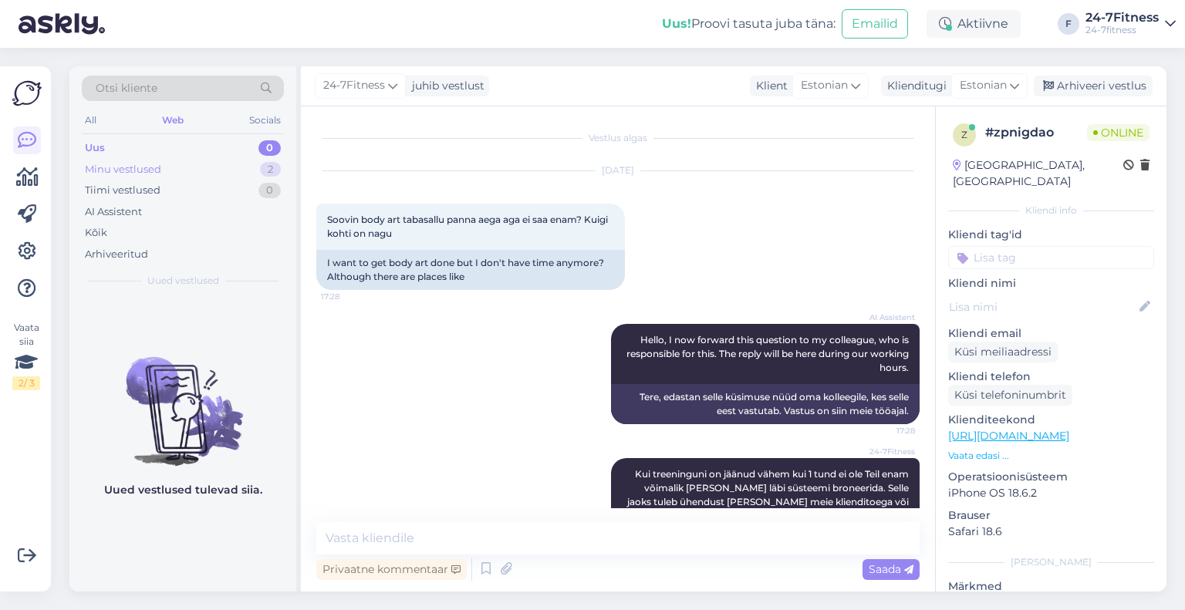
scroll to position [54, 0]
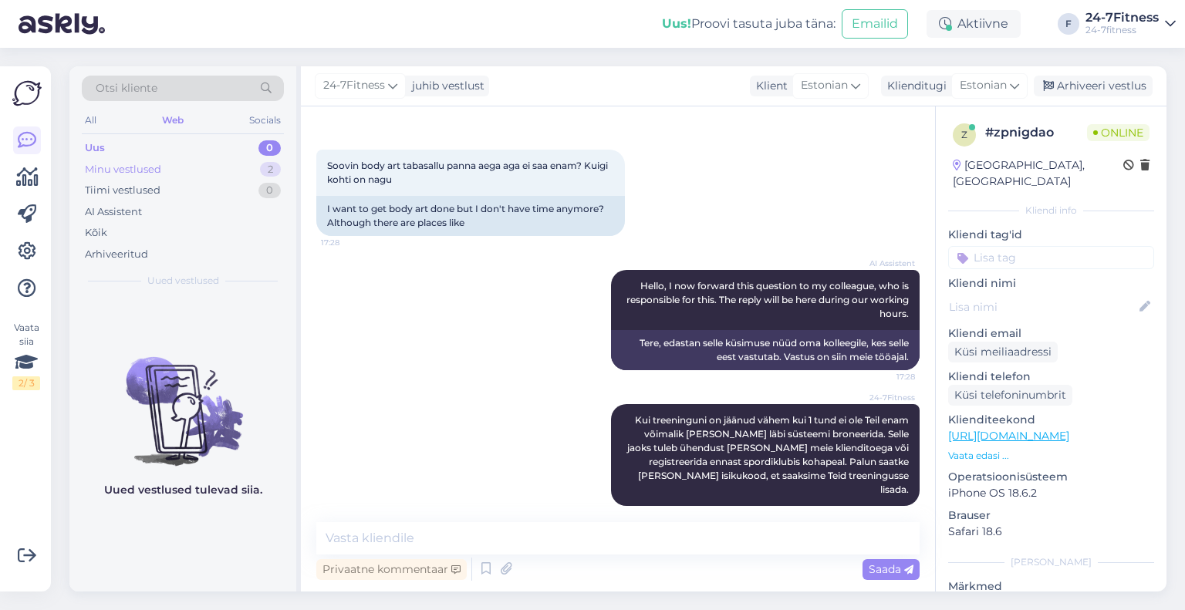
click at [142, 171] on div "Minu vestlused" at bounding box center [123, 169] width 76 height 15
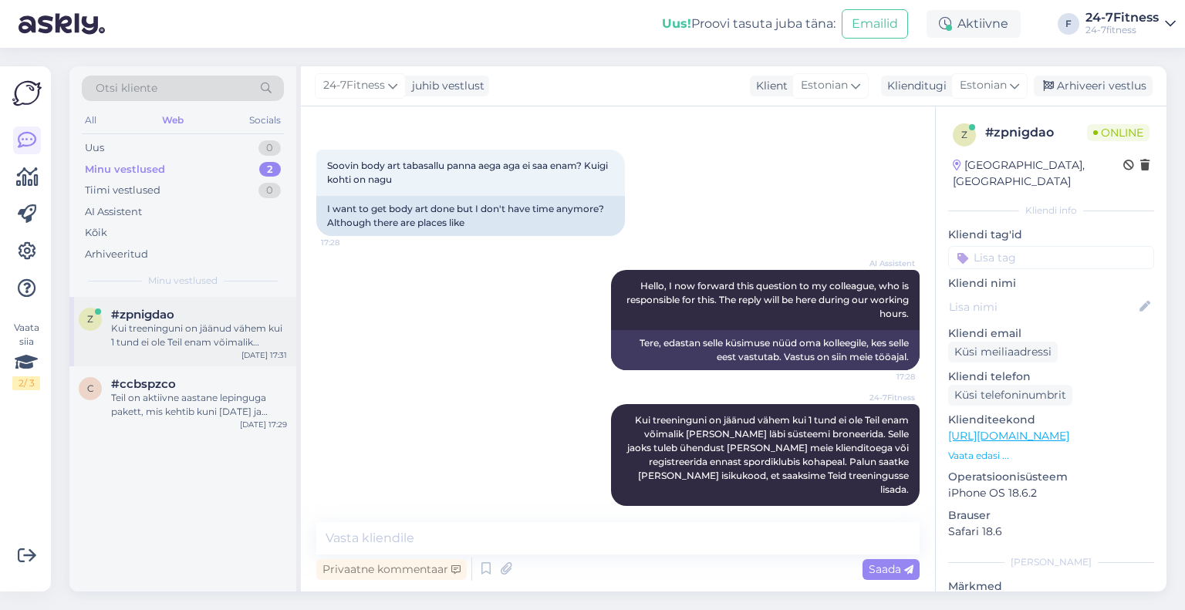
click at [167, 329] on div "Kui treeninguni on jäänud vähem kui 1 tund ei ole Teil enam võimalik [PERSON_NA…" at bounding box center [199, 336] width 176 height 28
click at [191, 412] on div "Teil on aktiivne aastane lepinguga pakett, mis kehtib kuni [DATE] ja spordiklub…" at bounding box center [199, 405] width 176 height 28
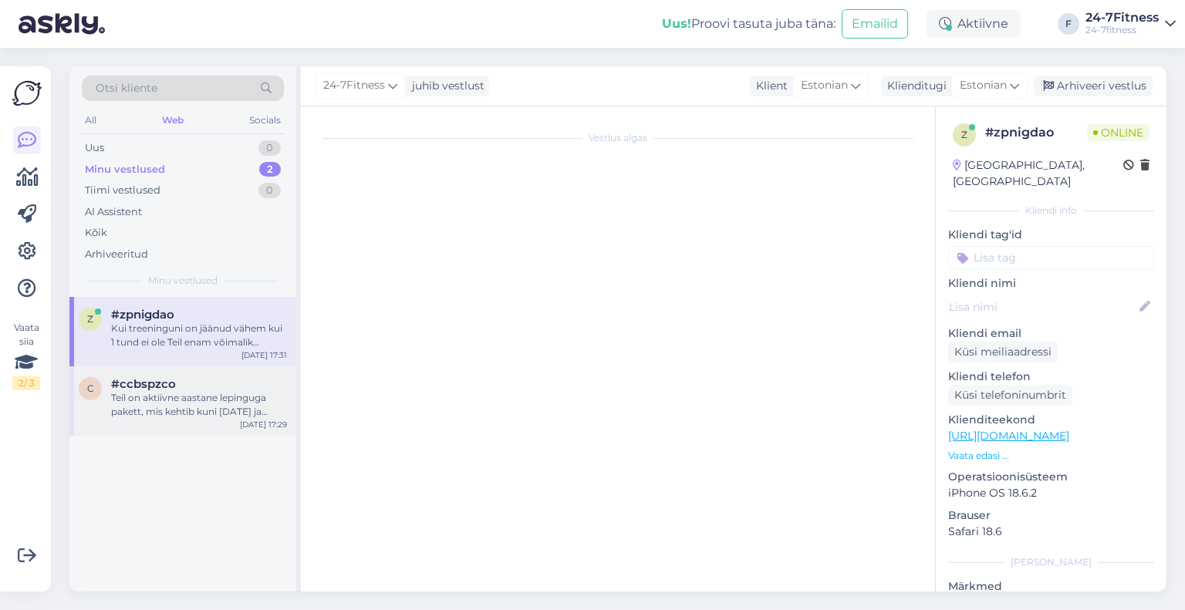
scroll to position [260, 0]
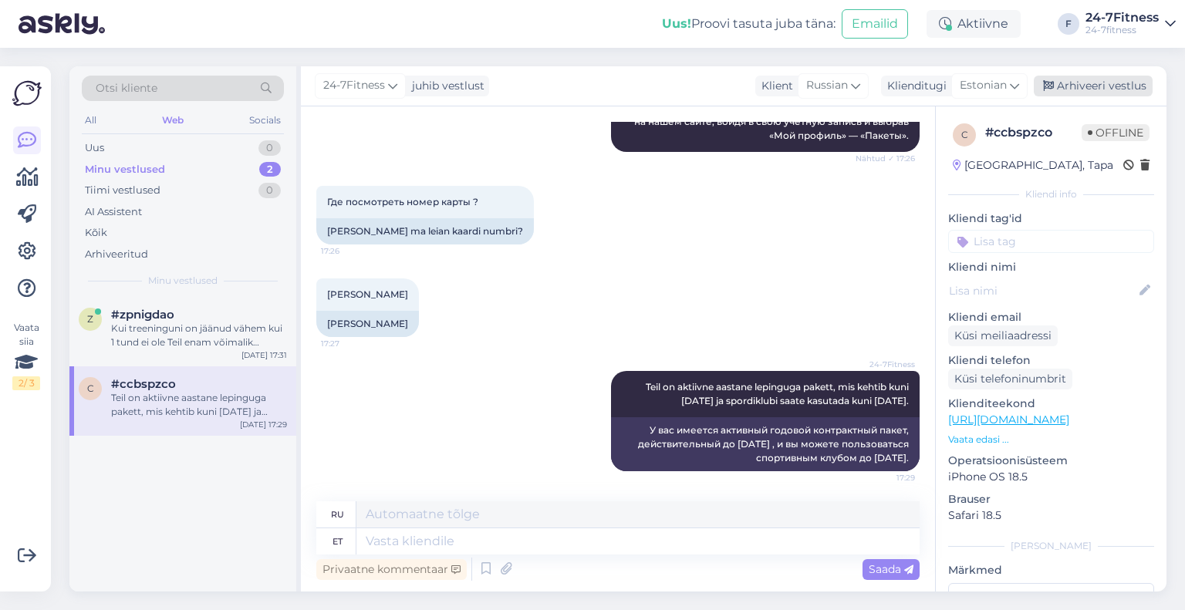
click at [1064, 91] on div "Arhiveeri vestlus" at bounding box center [1093, 86] width 119 height 21
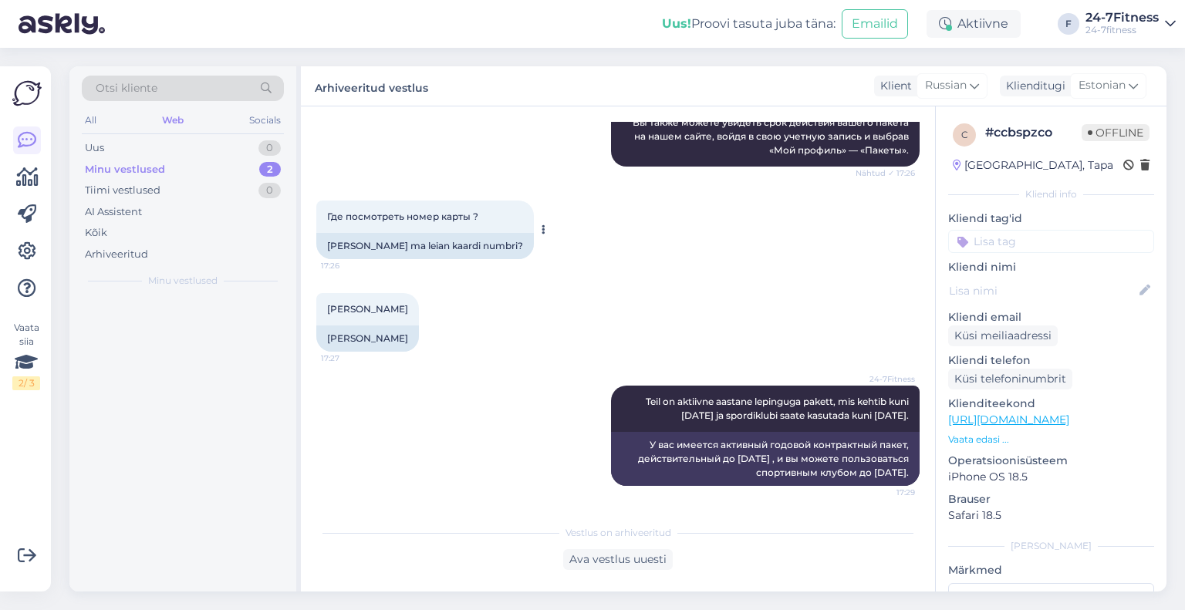
scroll to position [245, 0]
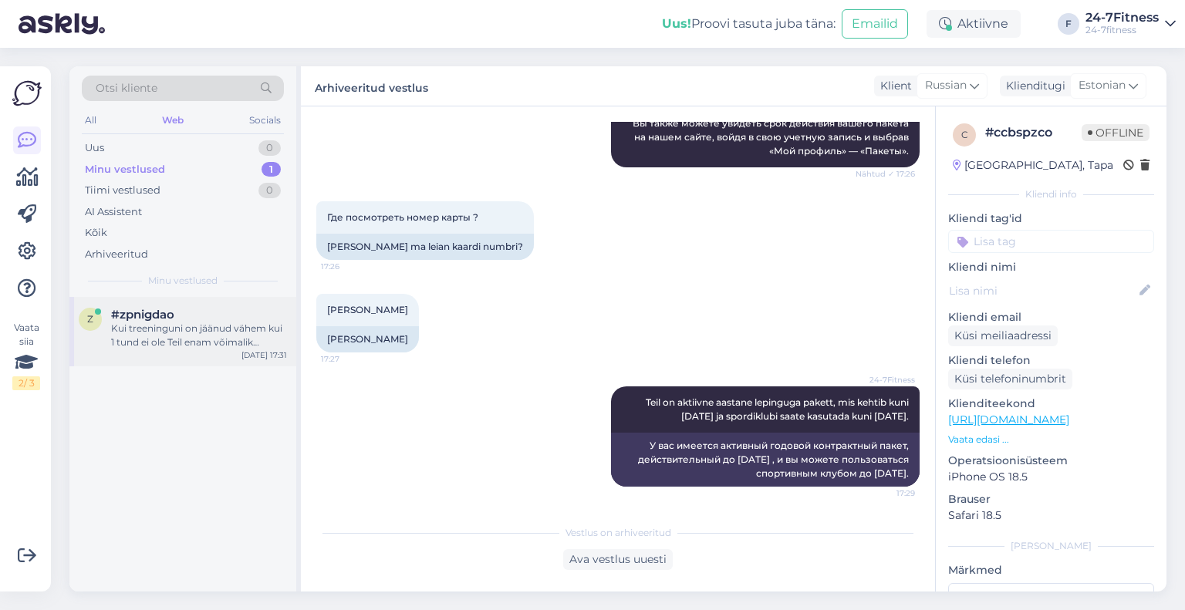
click at [207, 309] on div "#zpnigdao" at bounding box center [199, 315] width 176 height 14
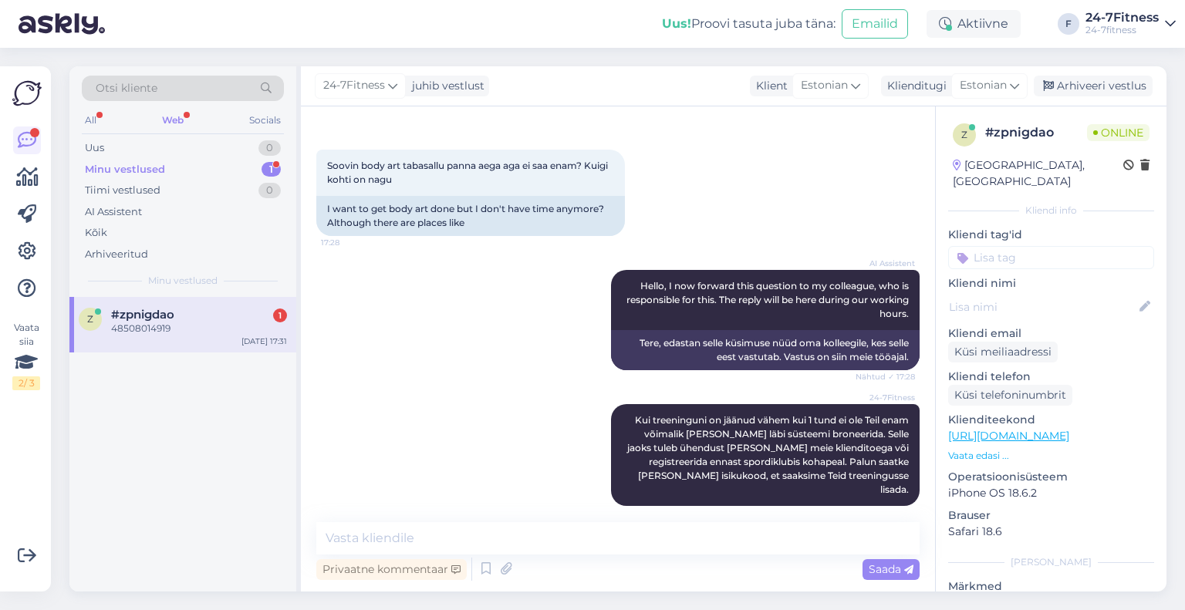
scroll to position [120, 0]
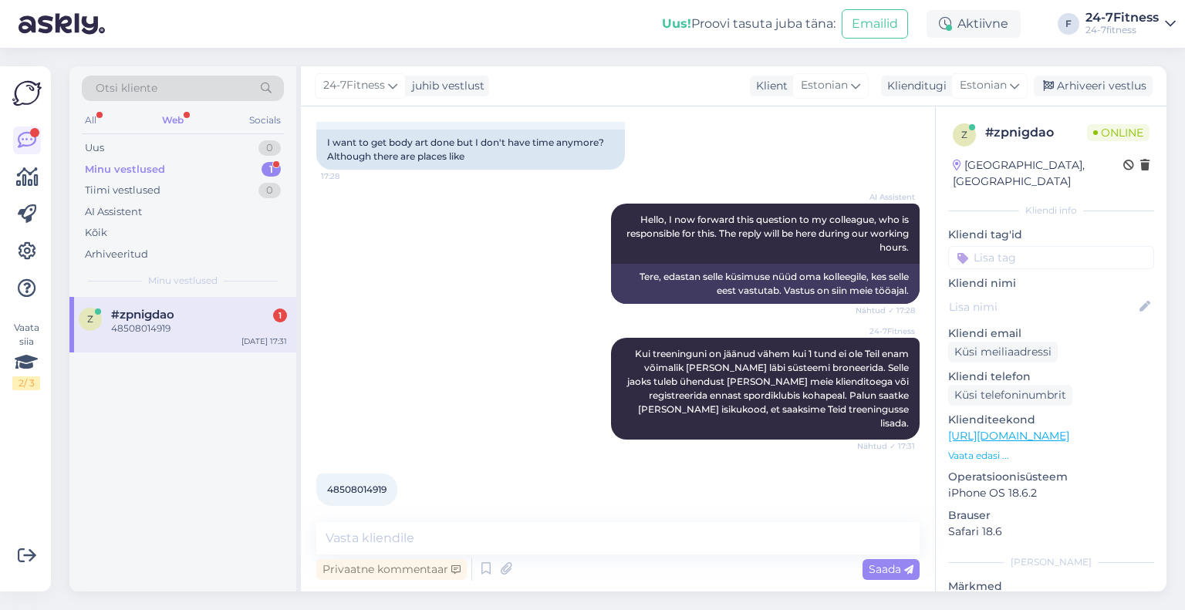
click at [348, 484] on span "48508014919" at bounding box center [356, 490] width 59 height 12
copy div "48508014919 17:32"
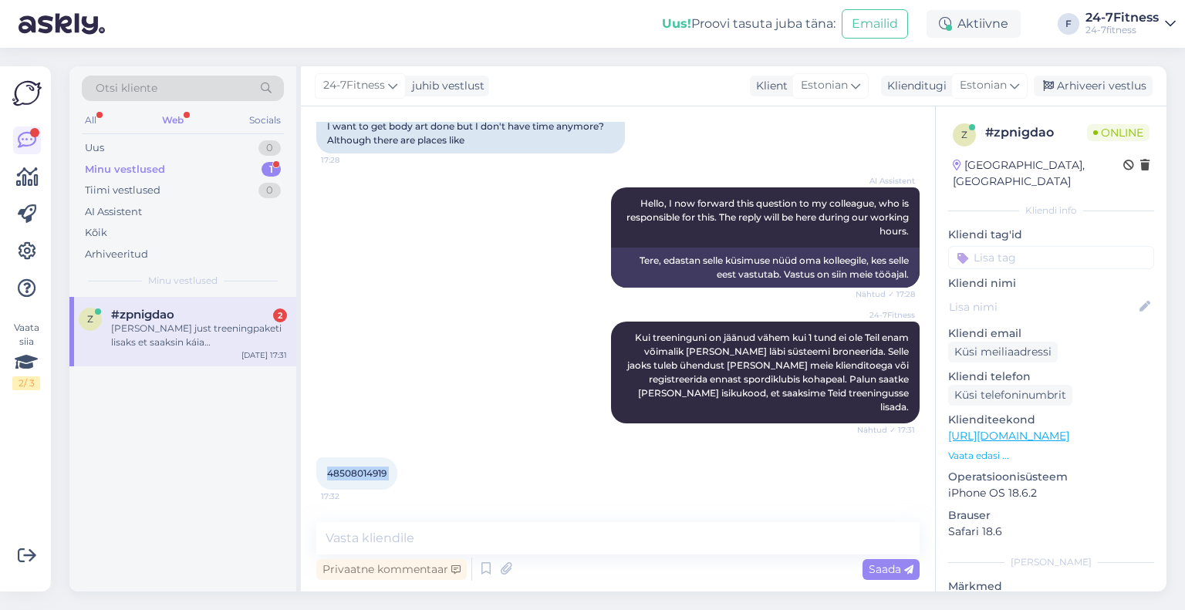
scroll to position [201, 0]
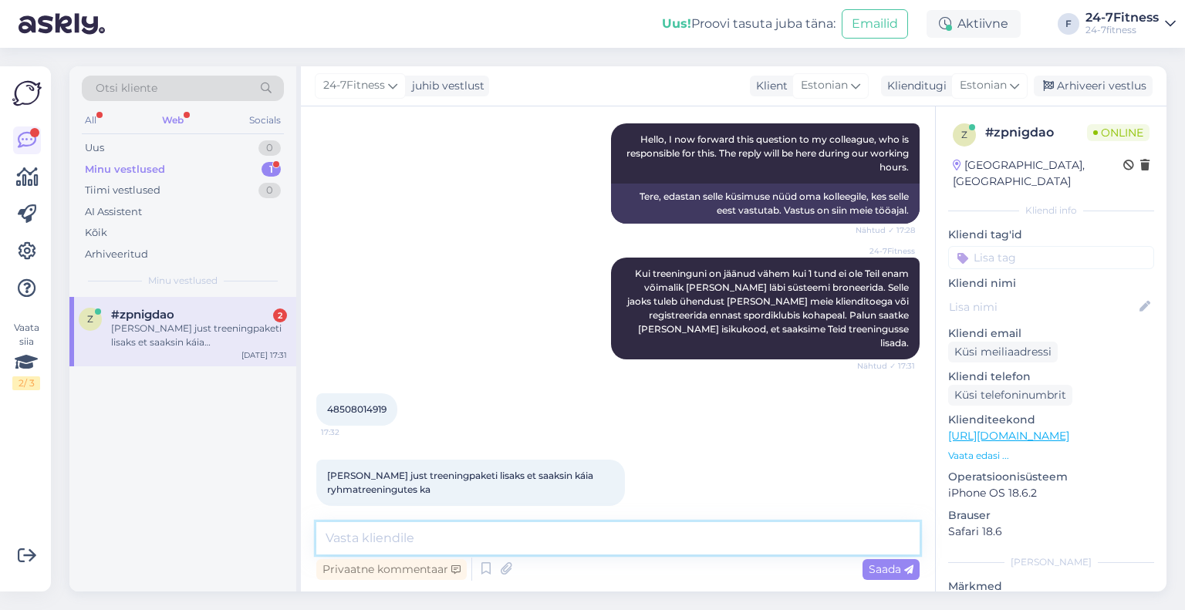
click at [463, 527] on textarea at bounding box center [617, 538] width 603 height 32
type textarea "[PERSON_NAME] nimekirja."
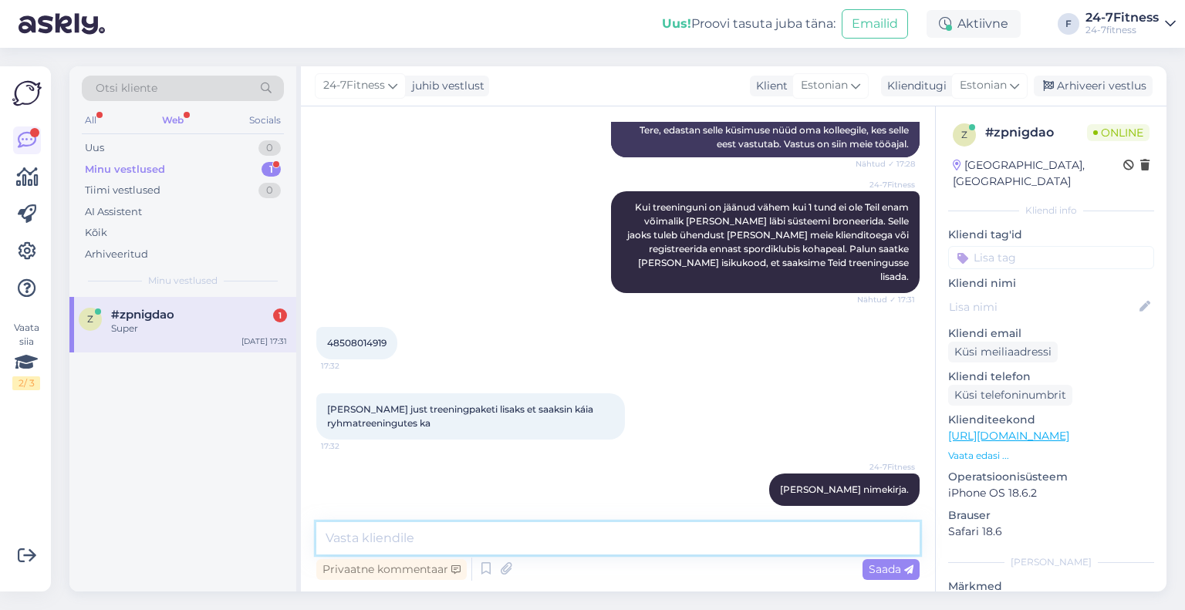
scroll to position [333, 0]
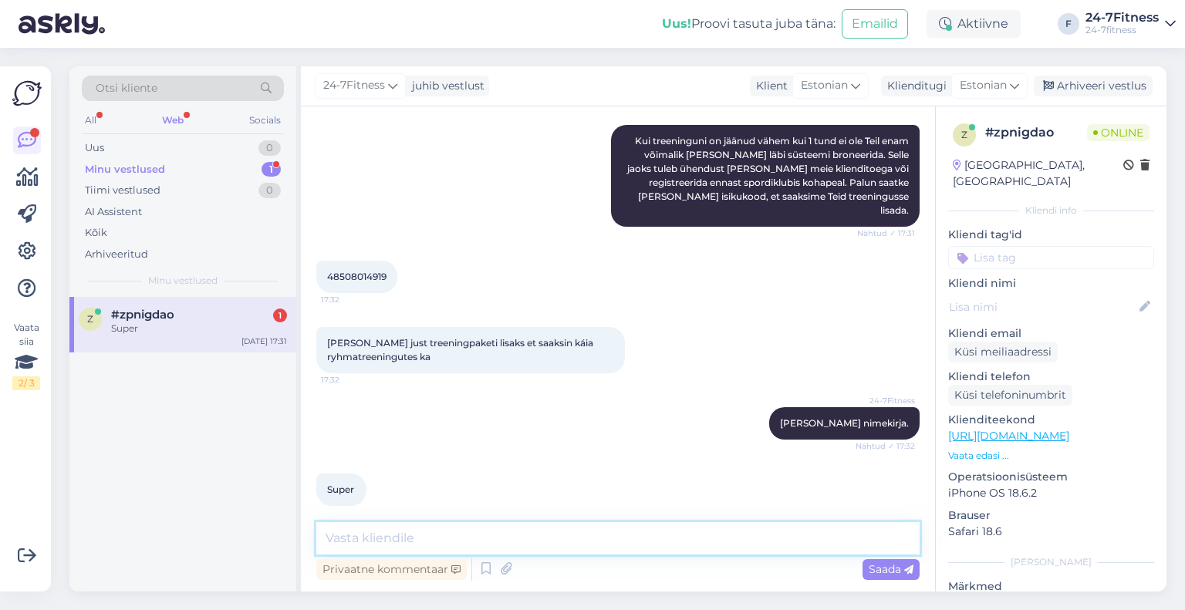
click at [538, 534] on textarea at bounding box center [617, 538] width 603 height 32
click at [540, 534] on textarea at bounding box center [617, 538] width 603 height 32
click at [168, 317] on span "#zpnigdao" at bounding box center [142, 315] width 63 height 14
click at [1114, 84] on div "Arhiveeri vestlus" at bounding box center [1093, 86] width 119 height 21
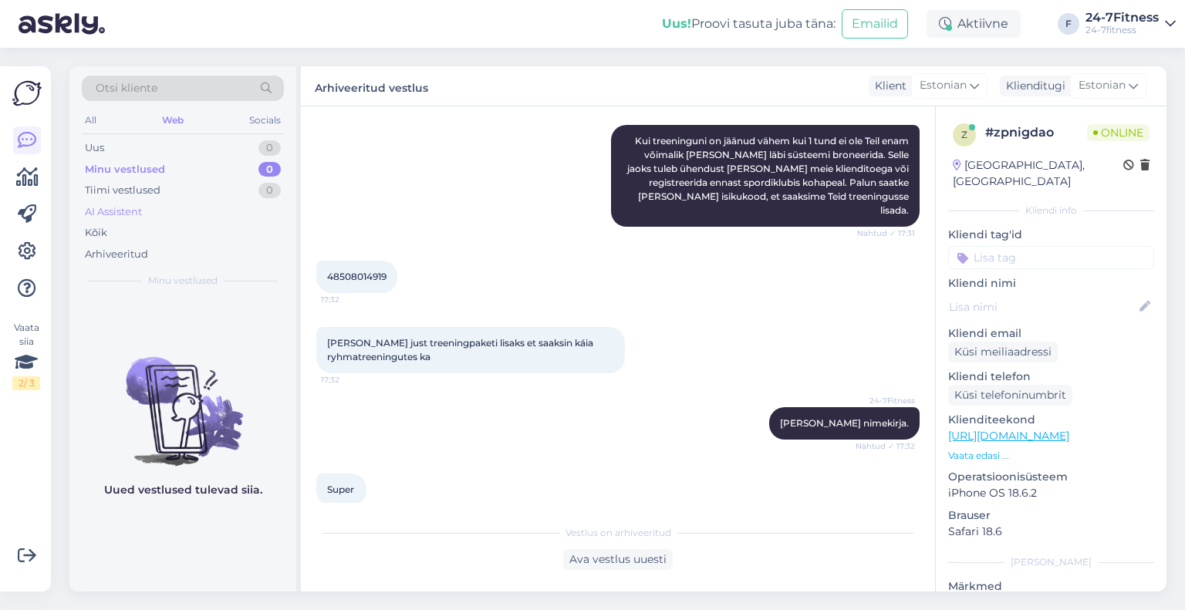
click at [127, 206] on div "AI Assistent" at bounding box center [113, 211] width 57 height 15
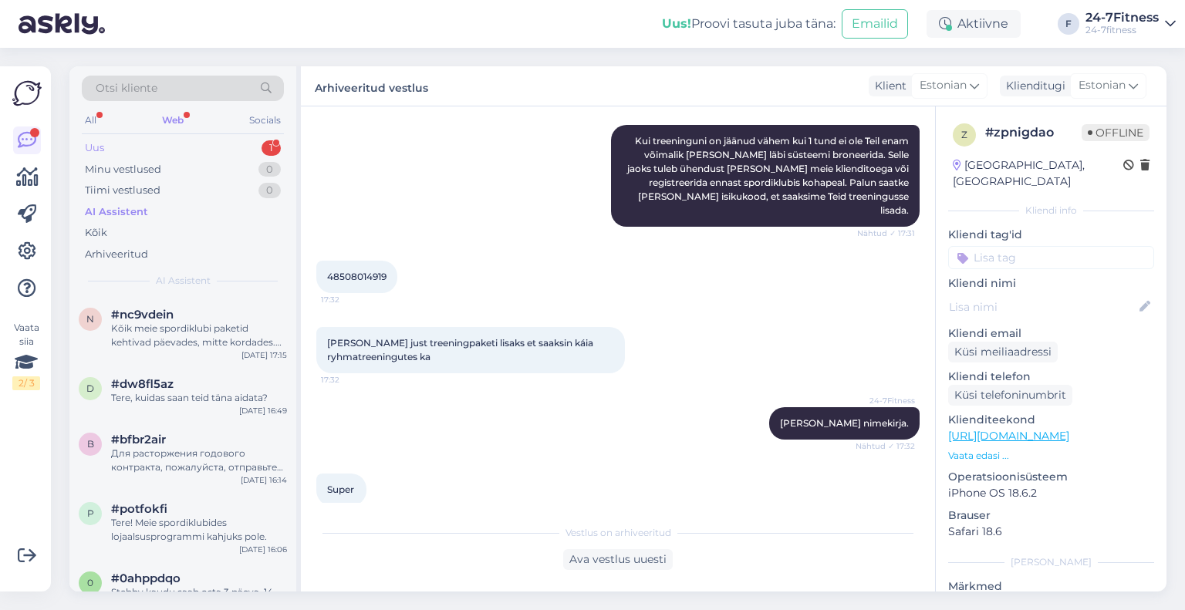
click at [167, 150] on div "Uus 1" at bounding box center [183, 148] width 202 height 22
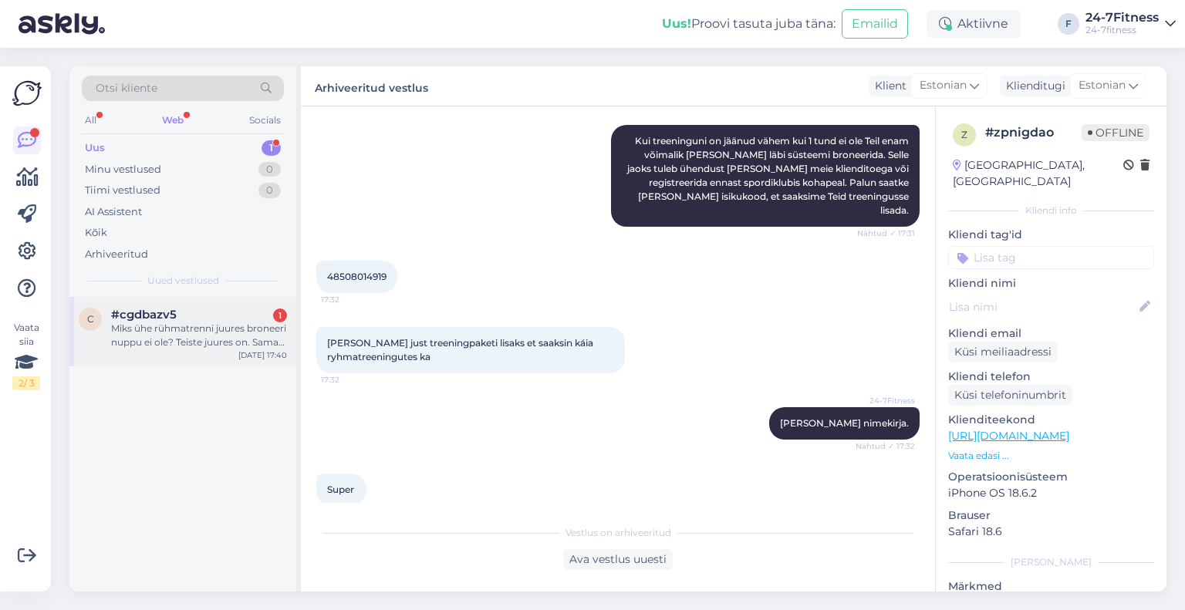
click at [167, 318] on span "#cgdbazv5" at bounding box center [144, 315] width 66 height 14
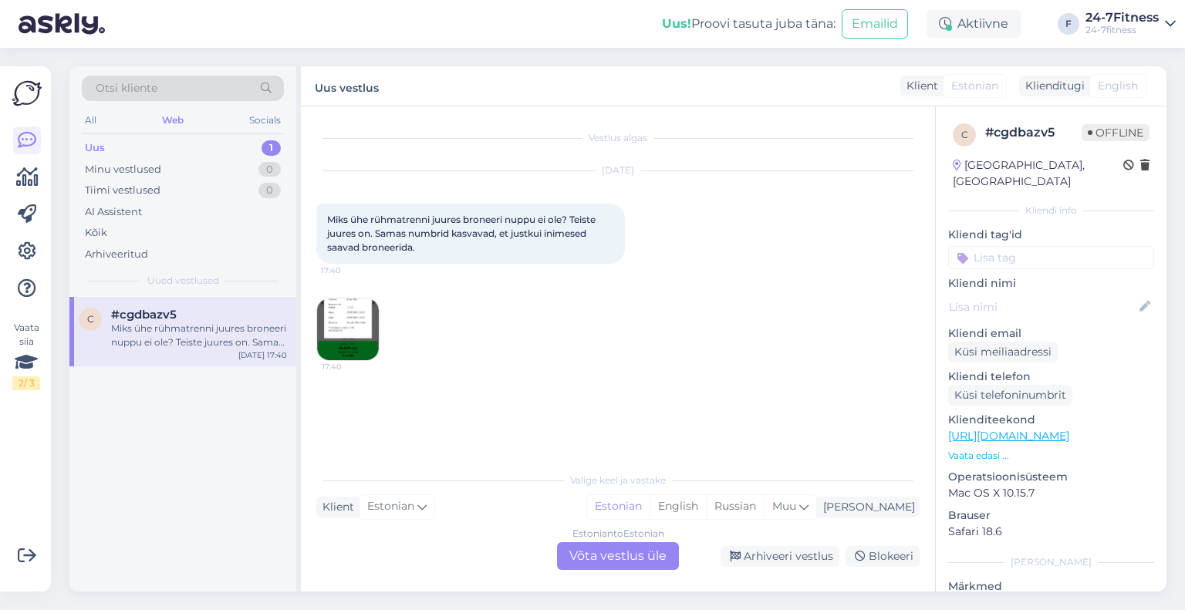
click at [359, 319] on img at bounding box center [348, 330] width 62 height 62
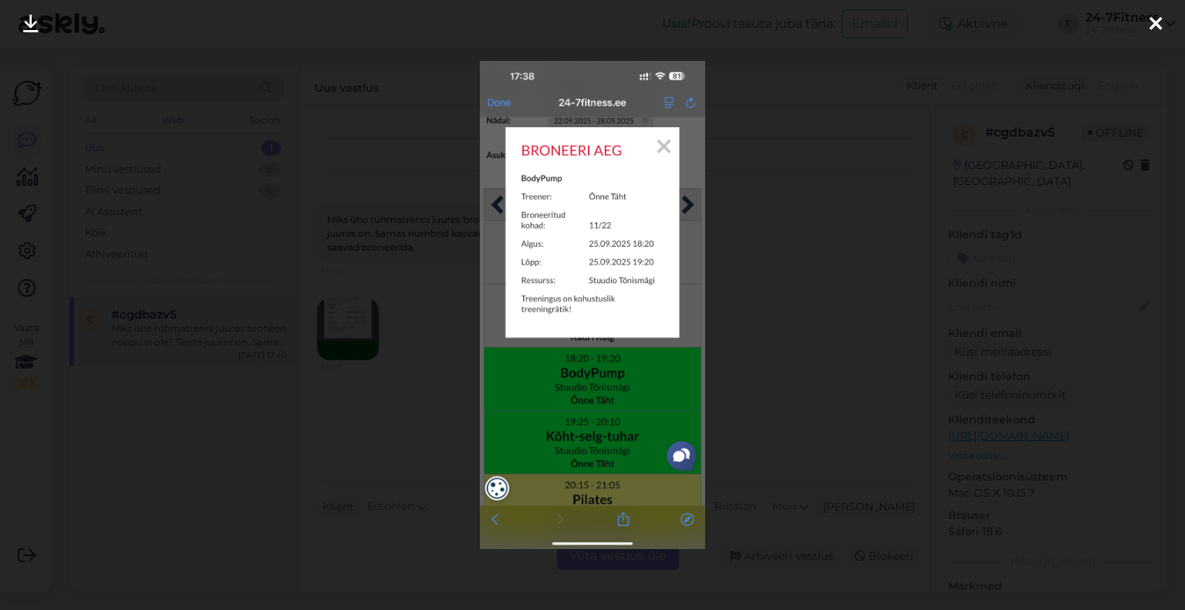
click at [721, 226] on div at bounding box center [592, 305] width 1185 height 610
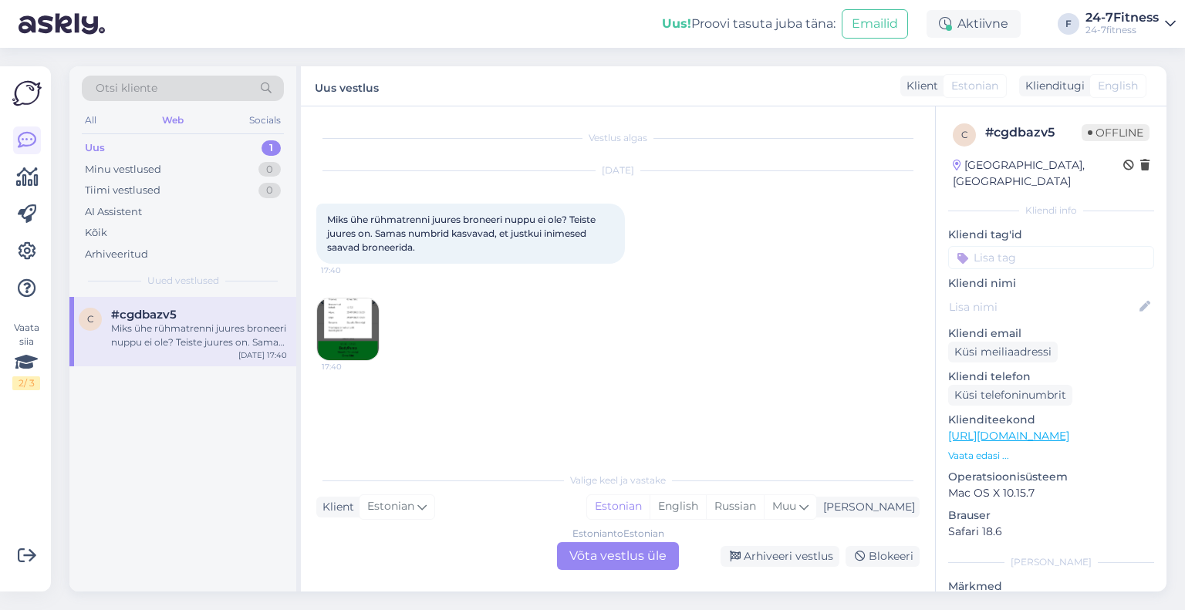
click at [316, 409] on div "Vestlus algas [DATE] Miks ühe rühmatrenni juures broneeri nuppu ei ole? Teiste …" at bounding box center [624, 286] width 617 height 329
click at [351, 331] on img at bounding box center [348, 330] width 62 height 62
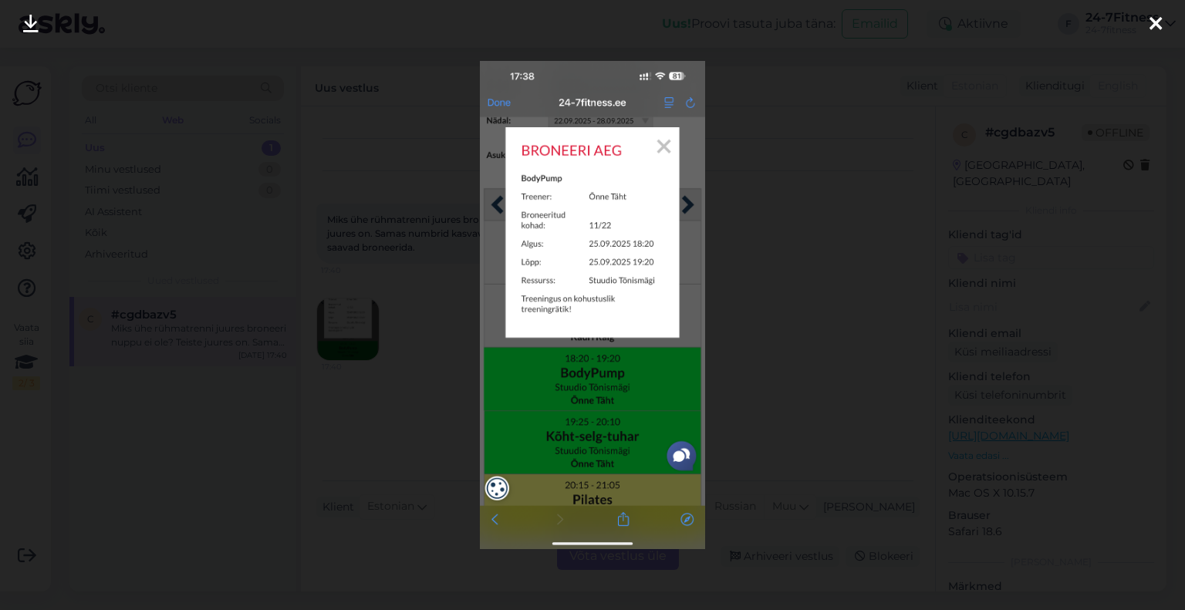
click at [784, 92] on div at bounding box center [592, 305] width 1185 height 610
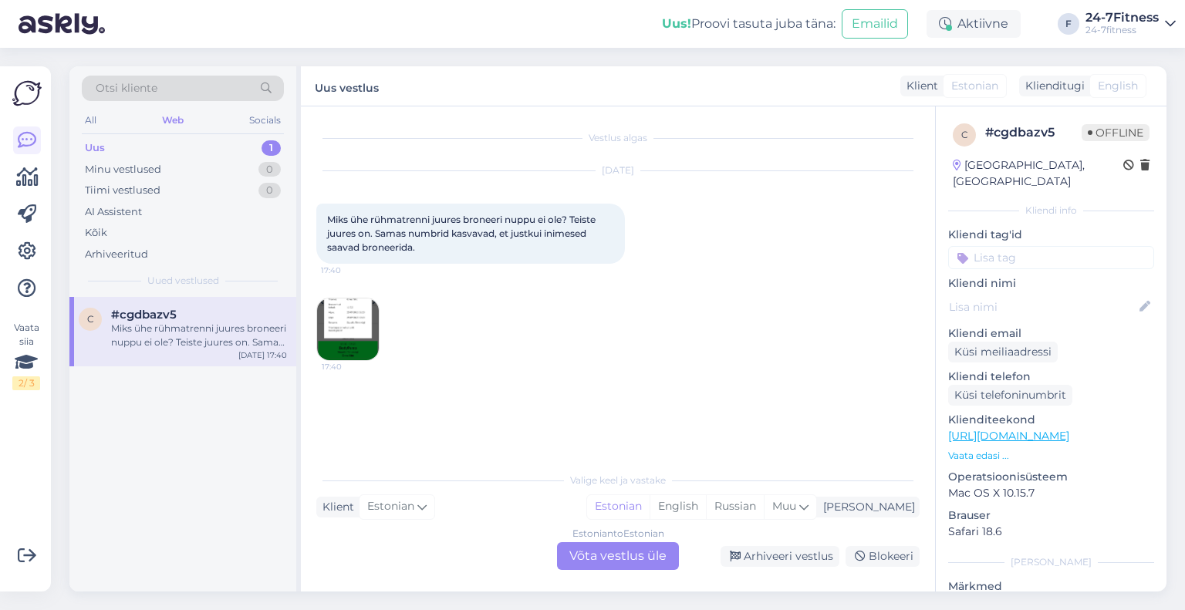
click at [626, 562] on div "Estonian to Estonian Võta vestlus üle" at bounding box center [618, 556] width 122 height 28
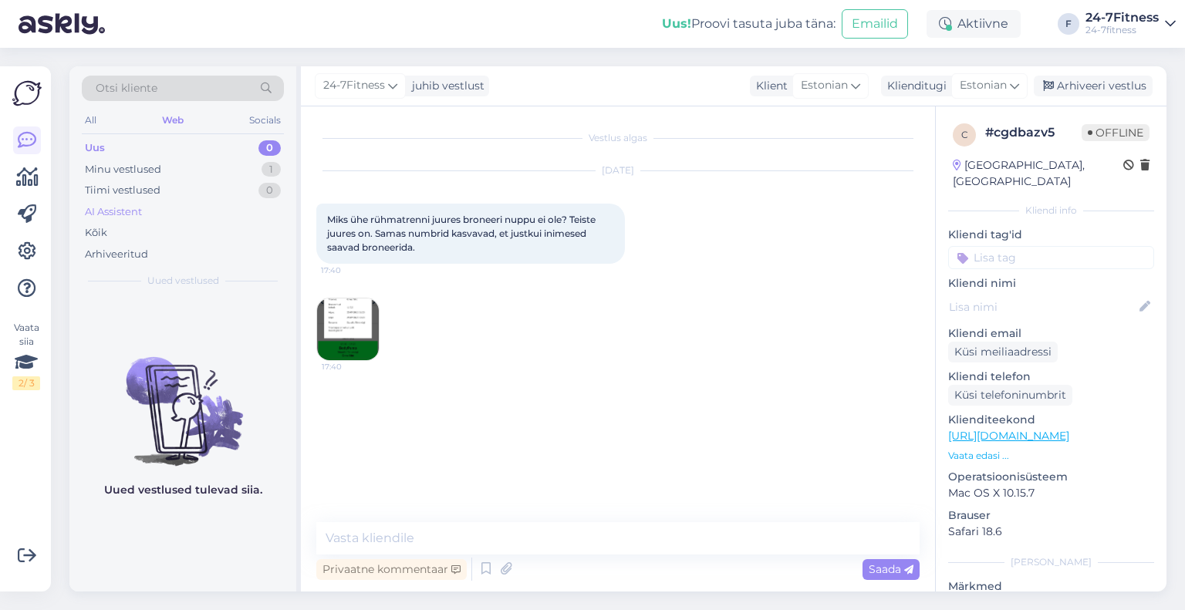
click at [127, 211] on div "AI Assistent" at bounding box center [113, 211] width 57 height 15
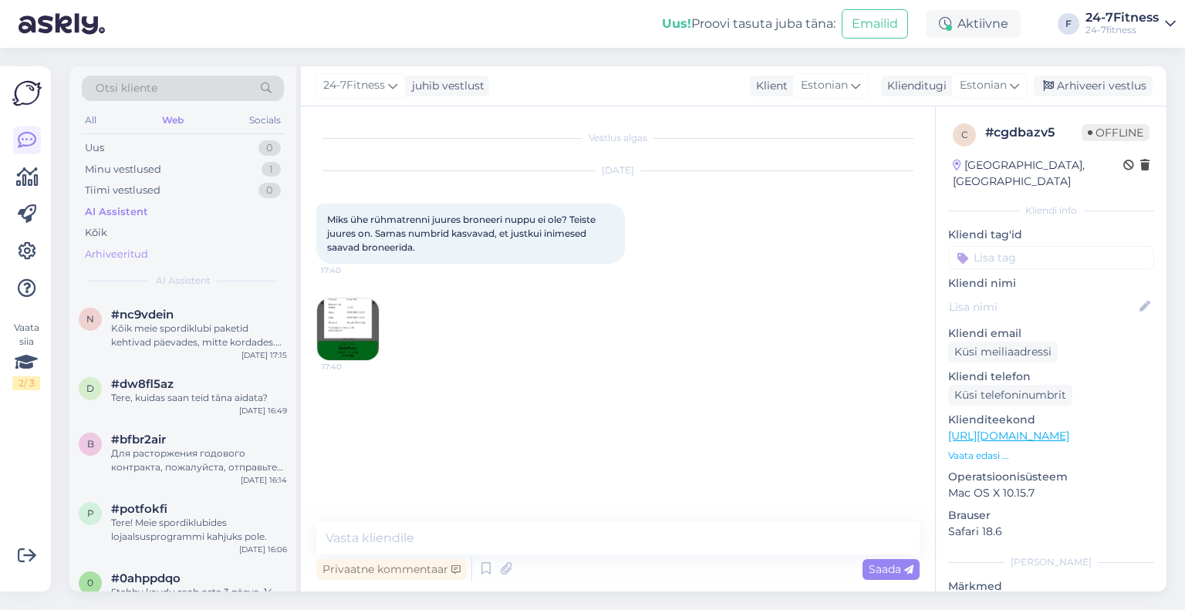
click at [127, 249] on div "Arhiveeritud" at bounding box center [116, 254] width 63 height 15
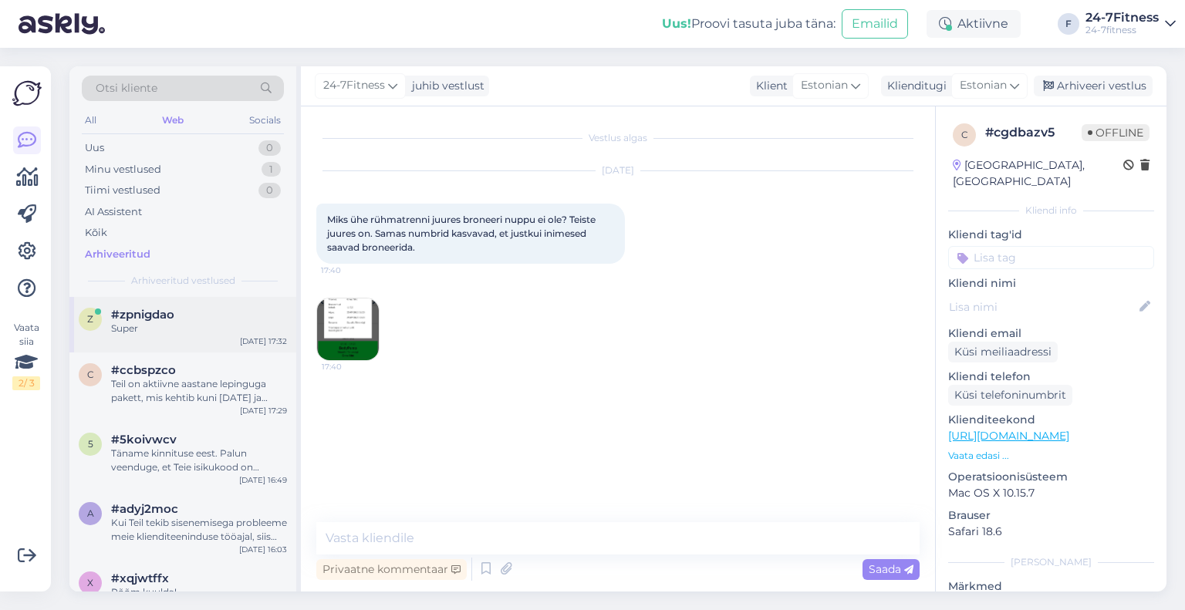
click at [181, 336] on div "z #zpnigdao Super [DATE] 17:32" at bounding box center [182, 325] width 227 height 56
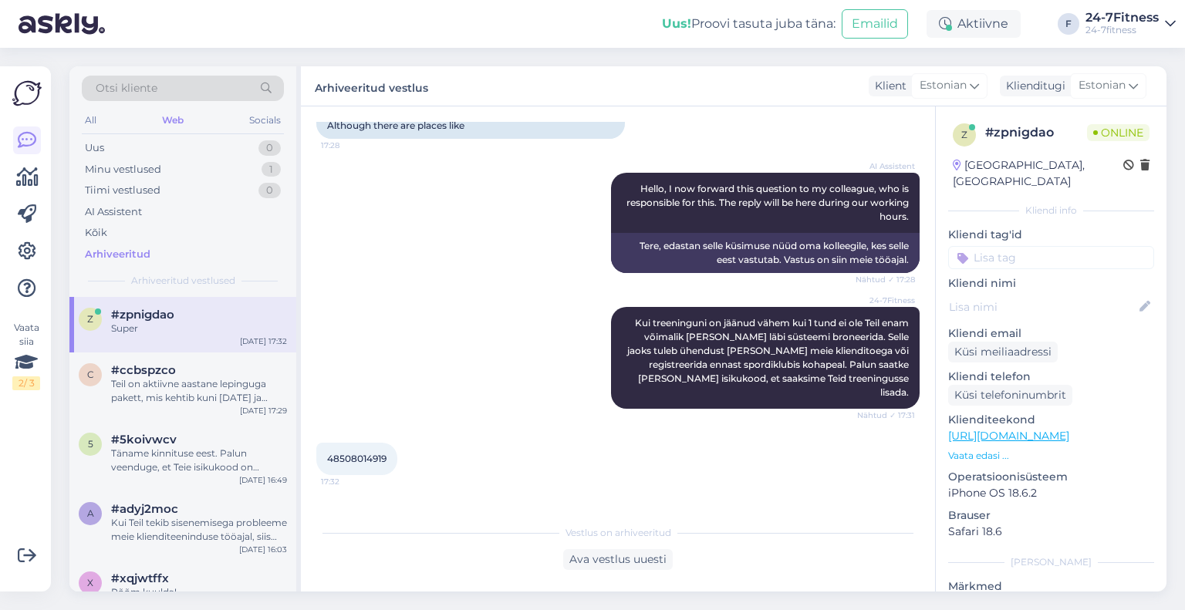
scroll to position [108, 0]
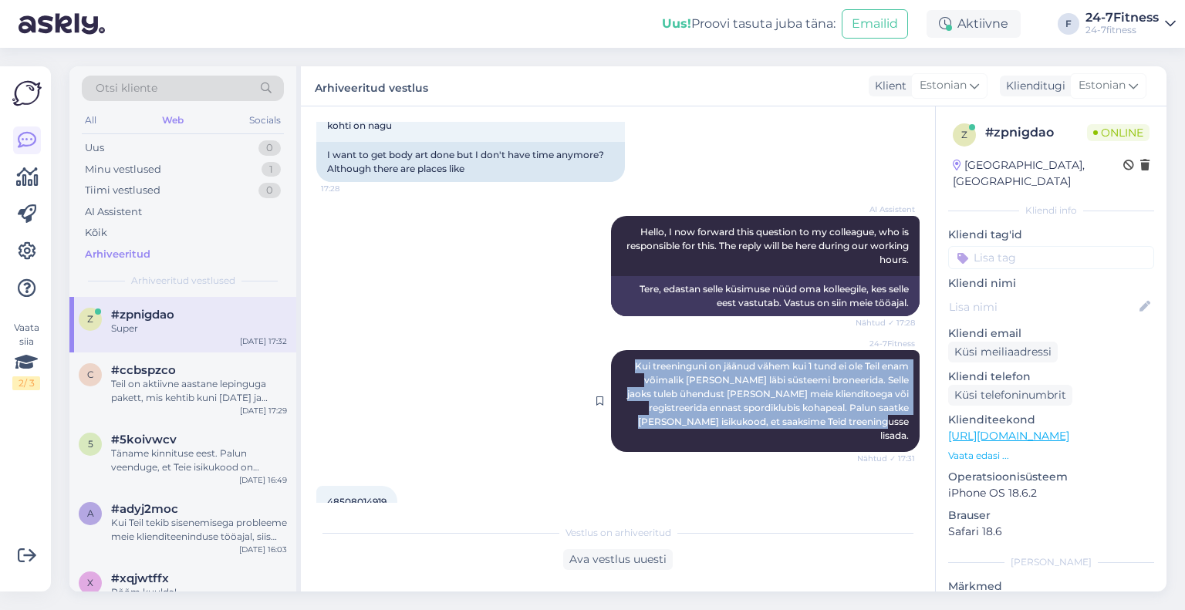
drag, startPoint x: 617, startPoint y: 366, endPoint x: 905, endPoint y: 424, distance: 293.5
click at [905, 424] on div "24-7Fitness Kui treeninguni on jäänud vähem kui 1 tund ei ole Teil enam võimali…" at bounding box center [765, 401] width 309 height 102
copy span "Kui treeninguni on jäänud vähem kui 1 tund ei ole Teil enam võimalik [PERSON_NA…"
click at [191, 166] on div "Minu vestlused 1" at bounding box center [183, 170] width 202 height 22
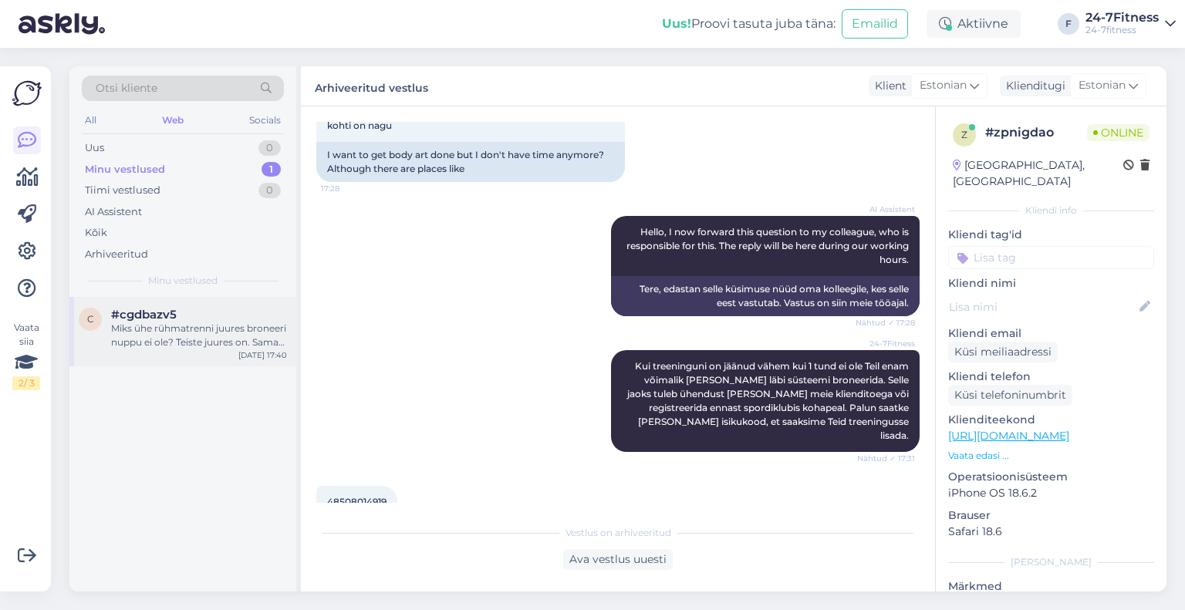
click at [195, 328] on div "Miks ühe rühmatrenni juures broneeri nuppu ei ole? Teiste juures on. Samas numb…" at bounding box center [199, 336] width 176 height 28
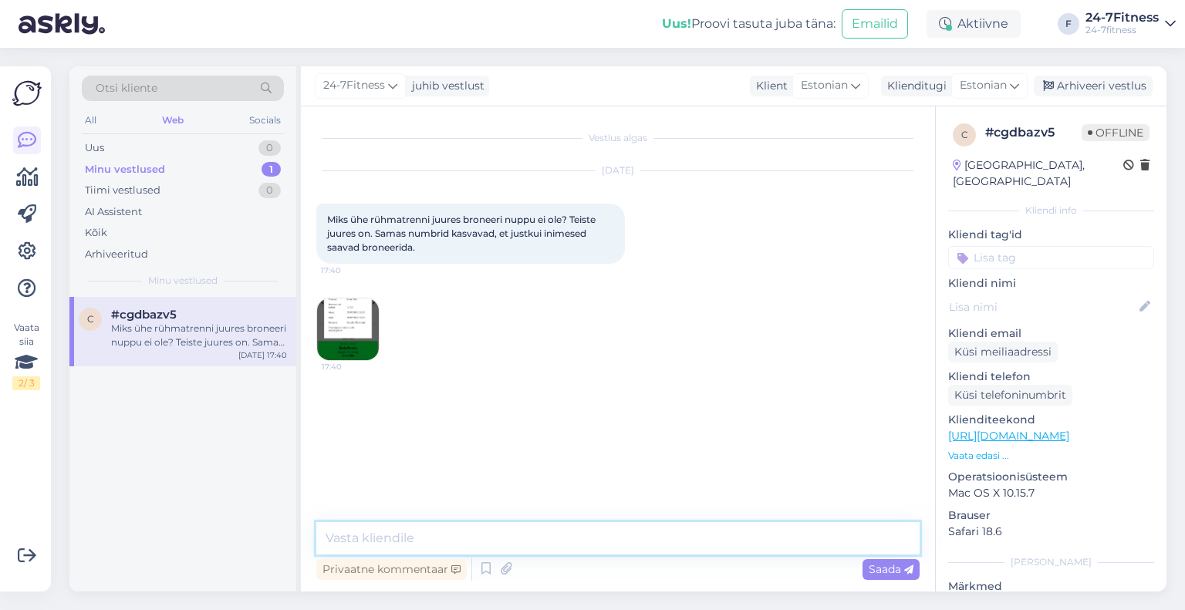
click at [444, 528] on textarea at bounding box center [617, 538] width 603 height 32
paste textarea "Kui treeninguni on jäänud vähem kui 1 tund ei ole Teil enam võimalik [PERSON_NA…"
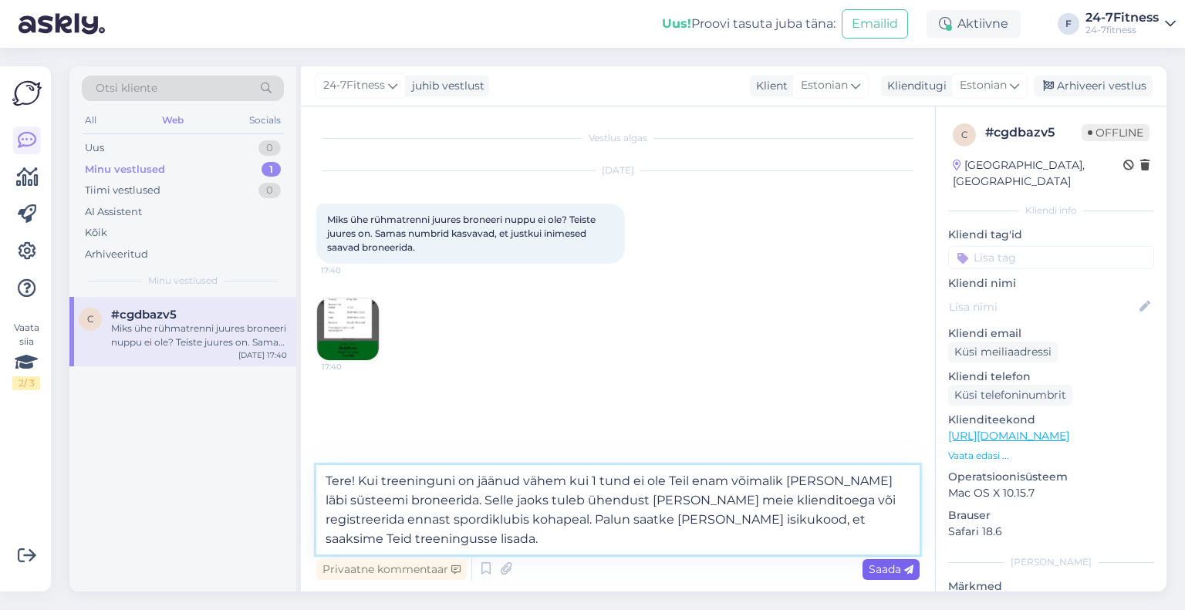
type textarea "Tere! Kui treeninguni on jäänud vähem kui 1 tund ei ole Teil enam võimalik [PER…"
click at [867, 570] on div "Saada" at bounding box center [890, 569] width 57 height 21
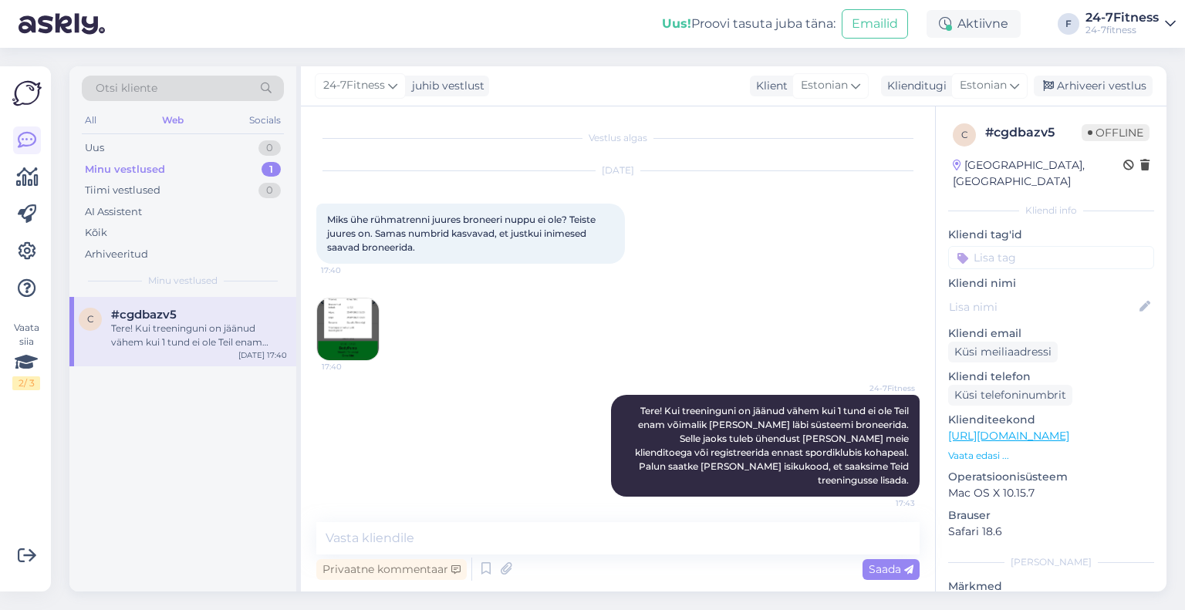
click at [344, 322] on img at bounding box center [348, 330] width 62 height 62
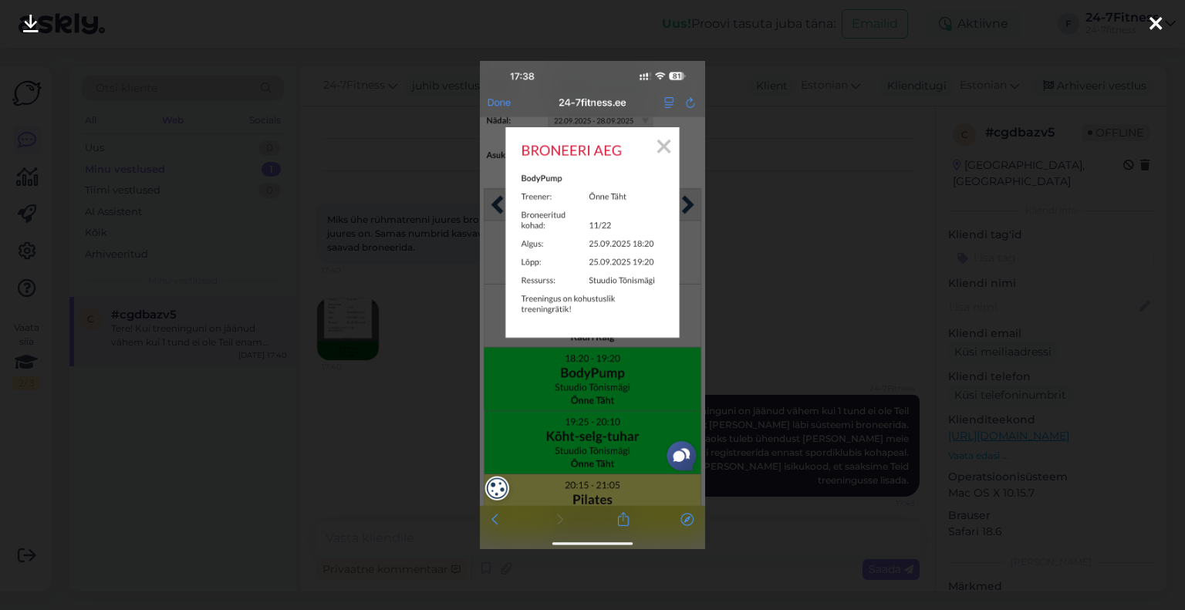
click at [392, 249] on div at bounding box center [592, 305] width 1185 height 610
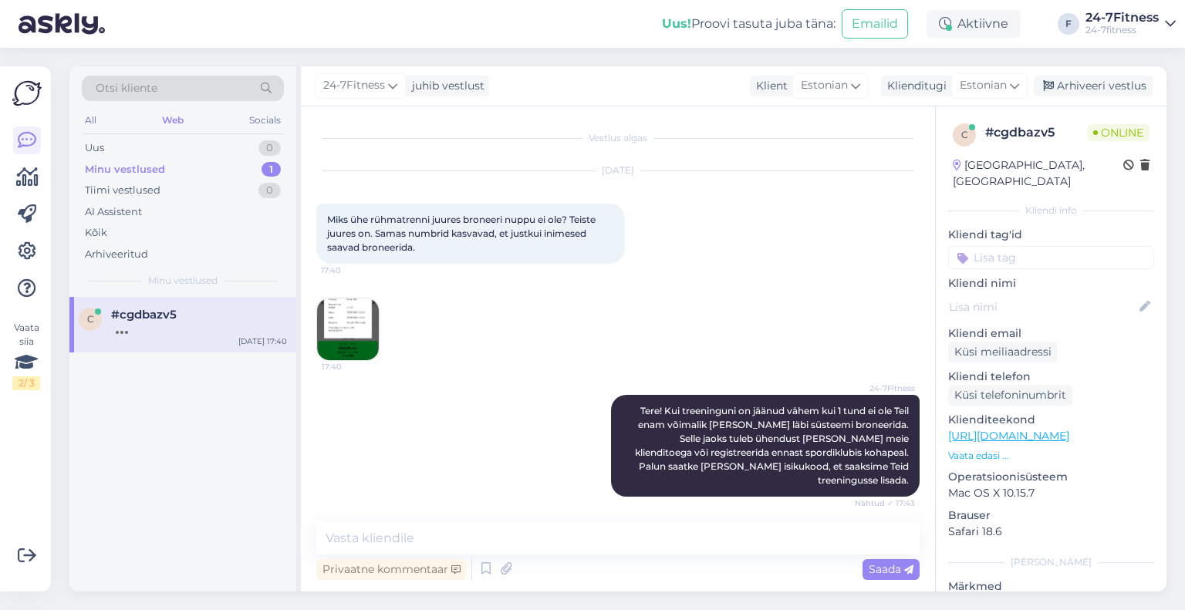
scroll to position [57, 0]
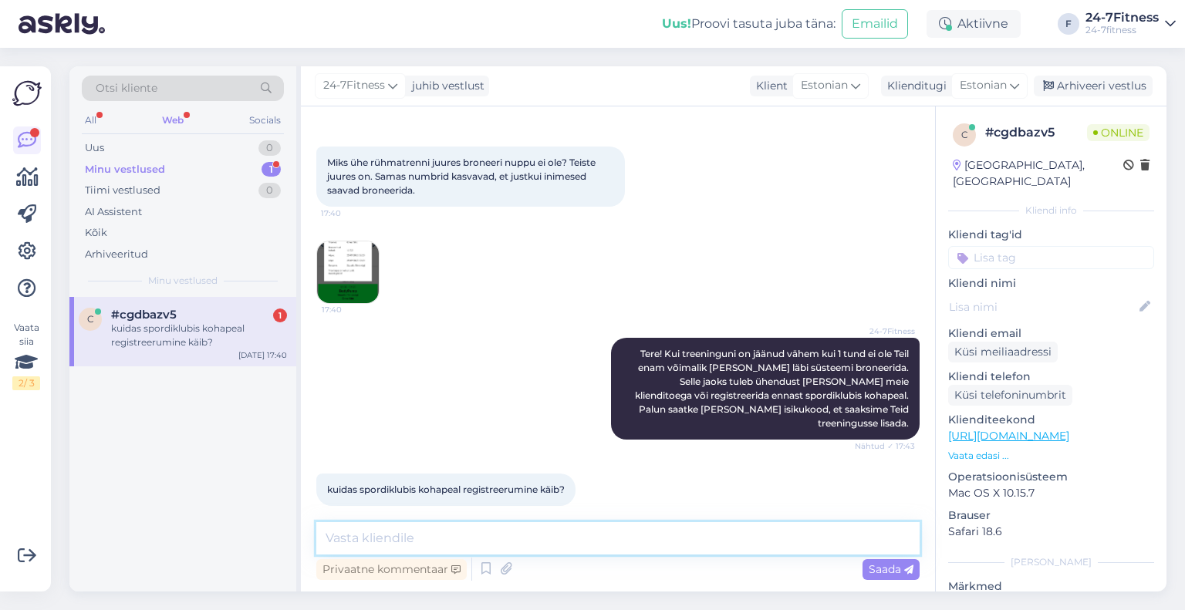
click at [552, 538] on textarea at bounding box center [617, 538] width 603 height 32
type textarea "s"
click at [724, 539] on textarea "Spordiklubis saate ennast reeningule registreerida iseteenindus arvutist." at bounding box center [617, 538] width 603 height 32
click at [784, 535] on textarea "Spordiklubis saate ennast reeningule registreerida iseteenindusarvutist." at bounding box center [617, 538] width 603 height 32
click at [492, 542] on textarea "Spordiklubis saate ennast reeningule registreerida iseteenindusarvutist." at bounding box center [617, 538] width 603 height 32
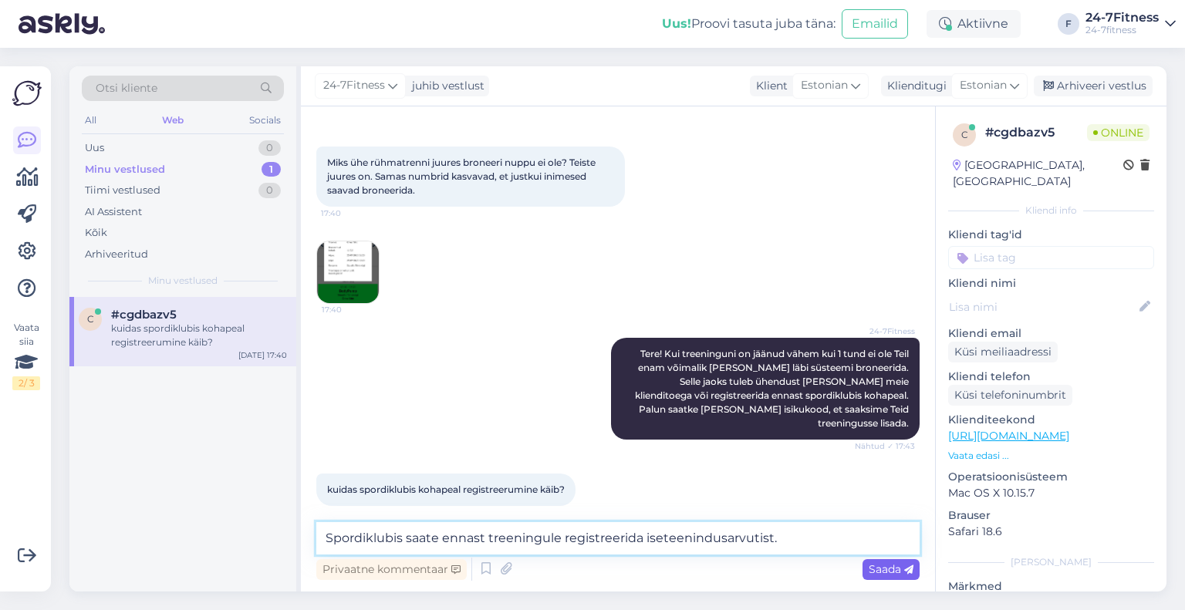
type textarea "Spordiklubis saate ennast treeningule registreerida iseteenindusarvutist."
click at [870, 565] on span "Saada" at bounding box center [891, 569] width 45 height 14
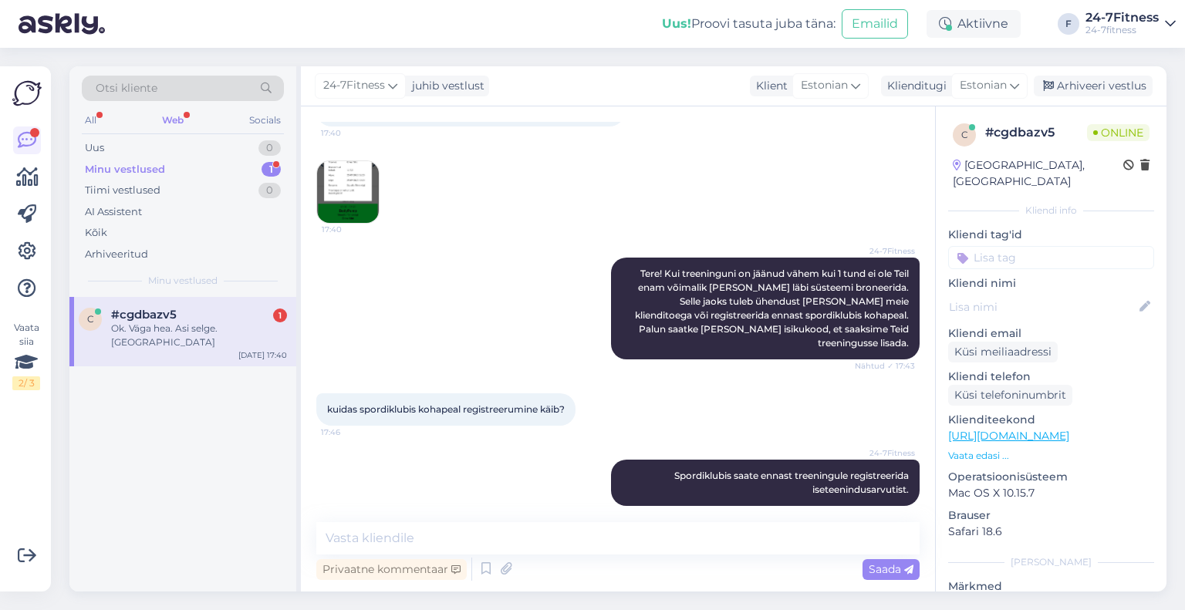
scroll to position [204, 0]
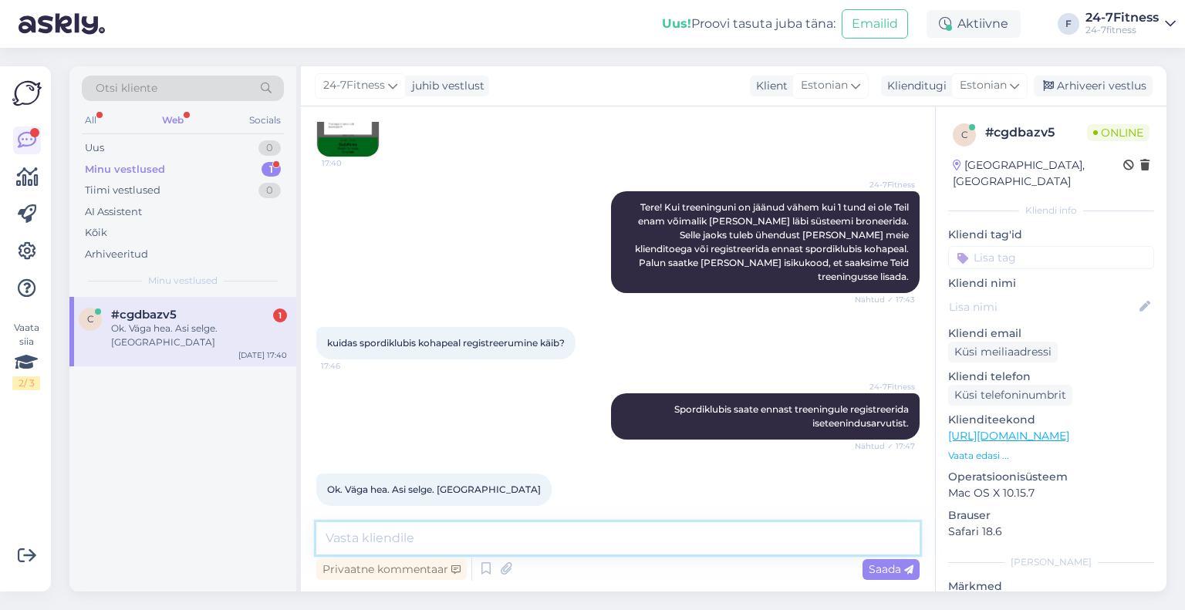
click at [475, 545] on textarea at bounding box center [617, 538] width 603 height 32
click at [507, 531] on textarea at bounding box center [617, 538] width 603 height 32
click at [231, 322] on div "Ok. Väga hea. Asi selge. [GEOGRAPHIC_DATA]" at bounding box center [199, 336] width 176 height 28
click at [1104, 90] on div "Arhiveeri vestlus" at bounding box center [1093, 86] width 119 height 21
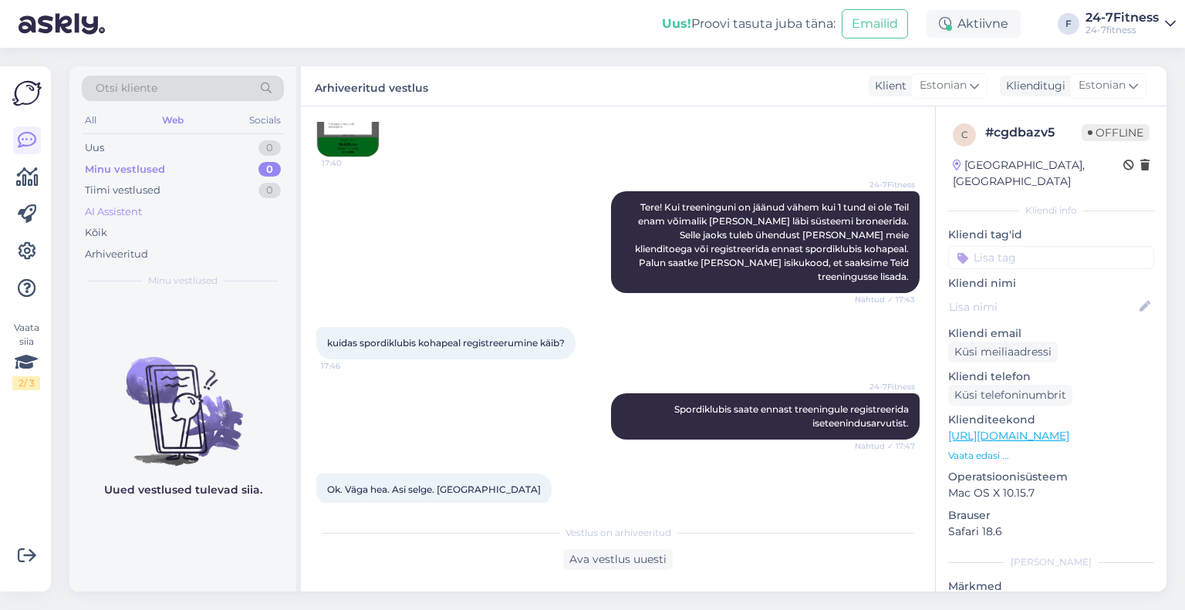
click at [154, 209] on div "AI Assistent" at bounding box center [183, 212] width 202 height 22
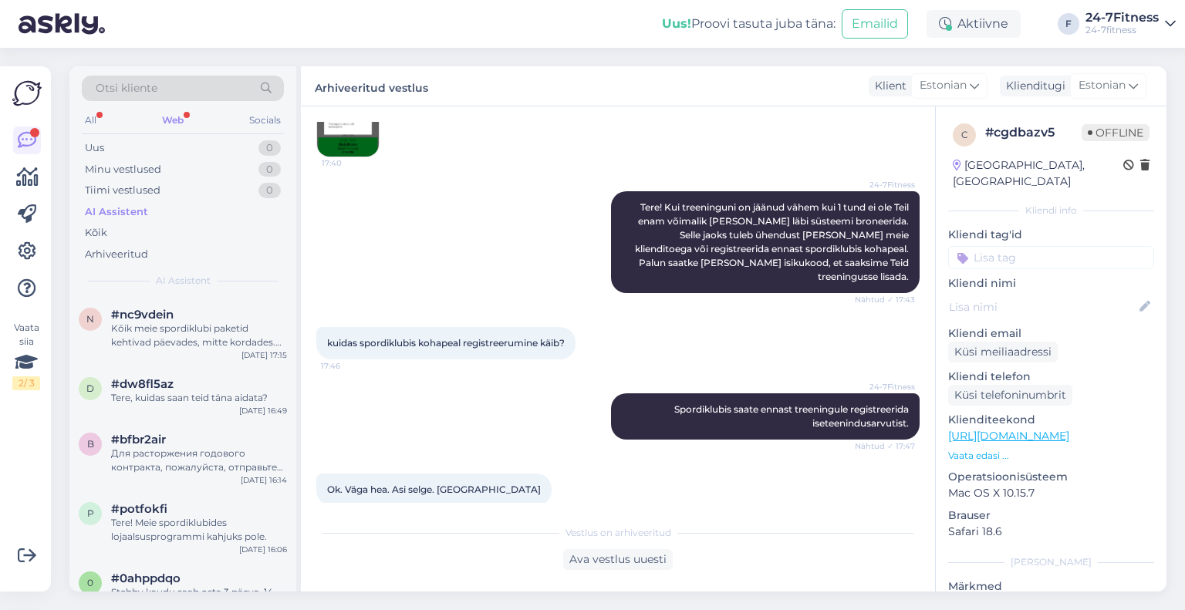
click at [175, 113] on div "Web" at bounding box center [173, 120] width 28 height 20
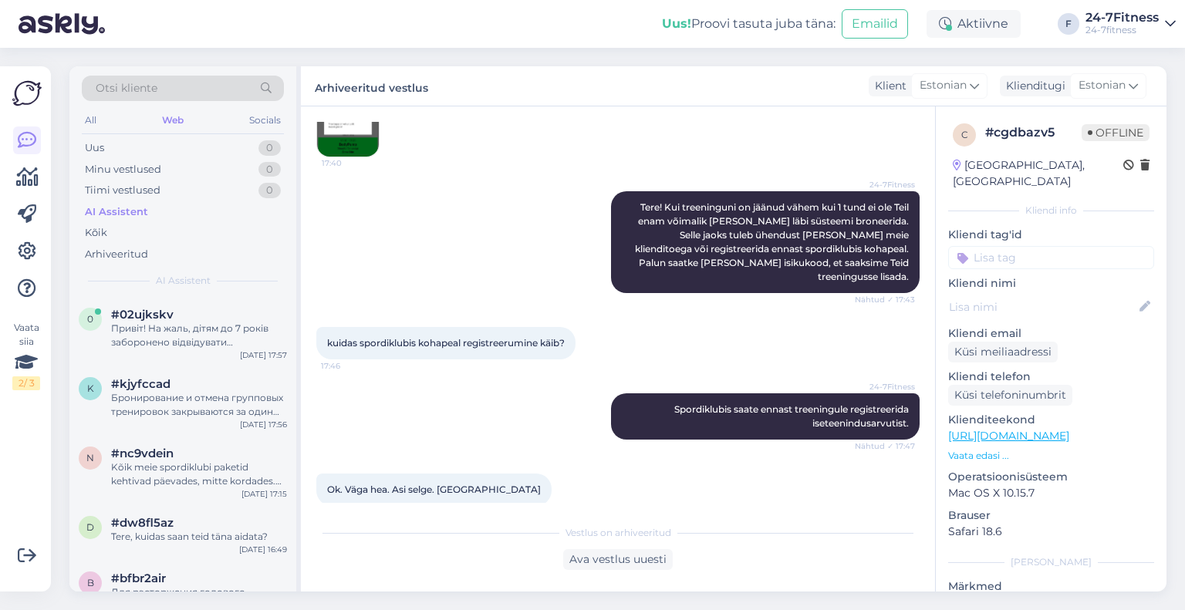
click at [177, 353] on div "0 #02ujkskv Привіт! На жаль, дітям до 7 років заборонено відвідувати спортивний…" at bounding box center [182, 331] width 227 height 69
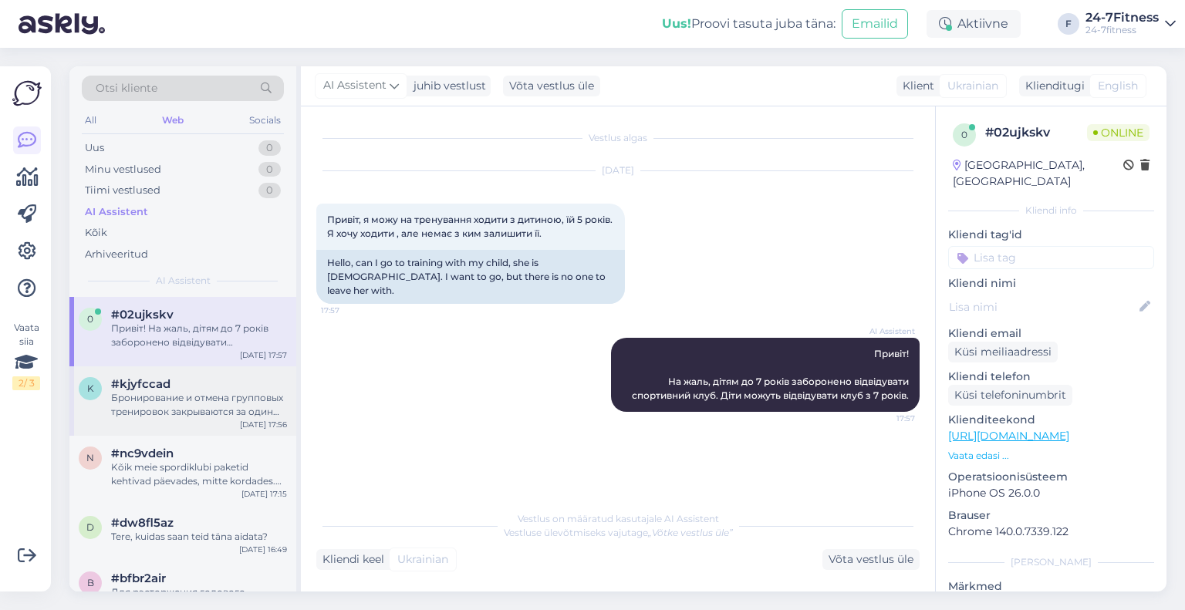
click at [174, 411] on div "Бронирование и отмена групповых тренировок закрываются за один час до начала тр…" at bounding box center [199, 405] width 176 height 28
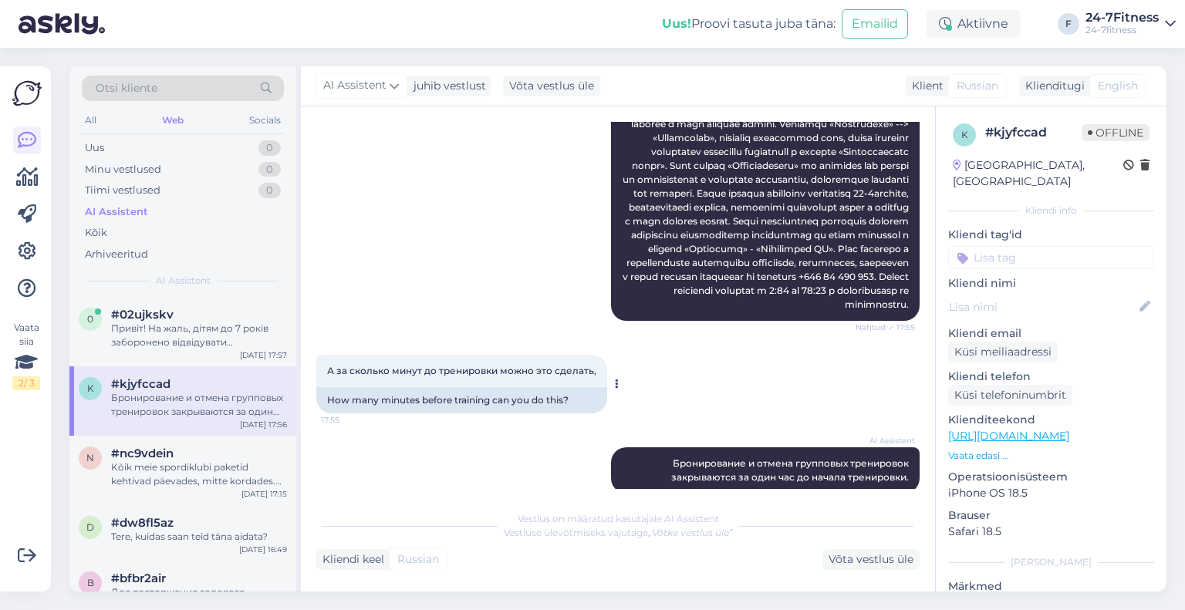
scroll to position [744, 0]
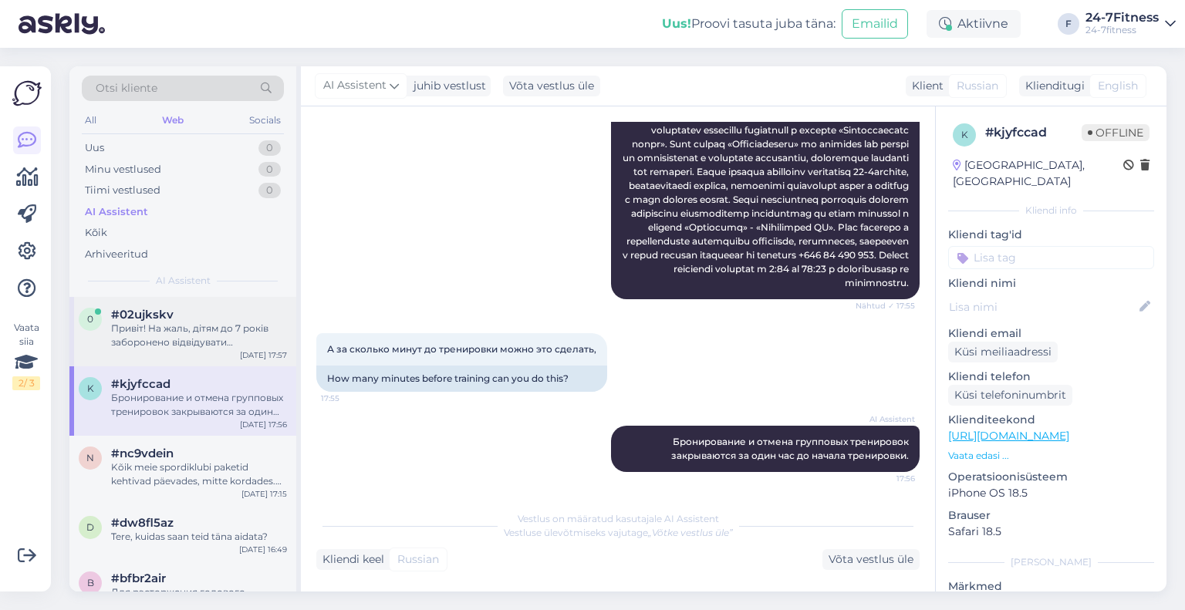
click at [203, 342] on div "Привіт! На жаль, дітям до 7 років заборонено відвідувати спортивний клуб. Діти …" at bounding box center [199, 336] width 176 height 28
